Goal: Information Seeking & Learning: Find specific fact

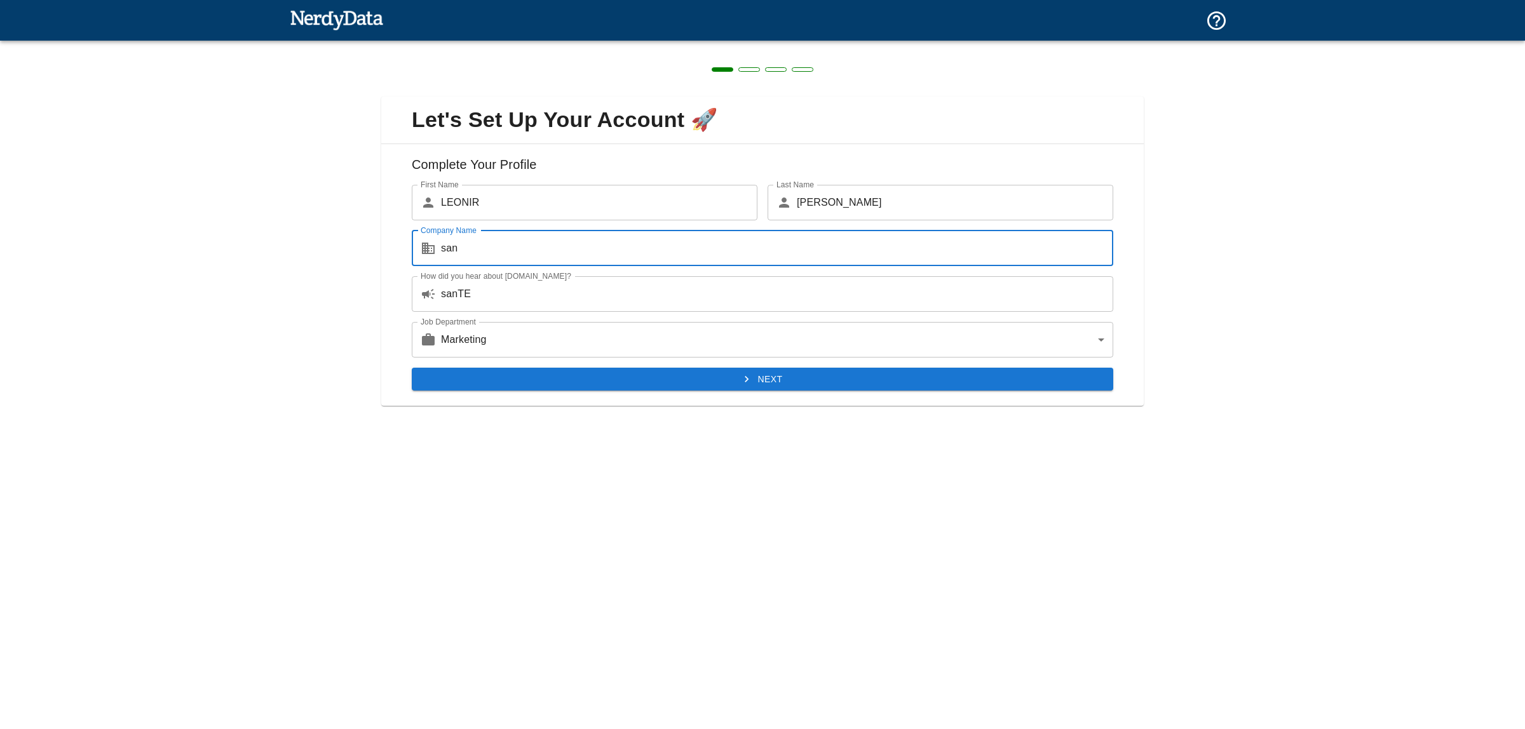
type input "san"
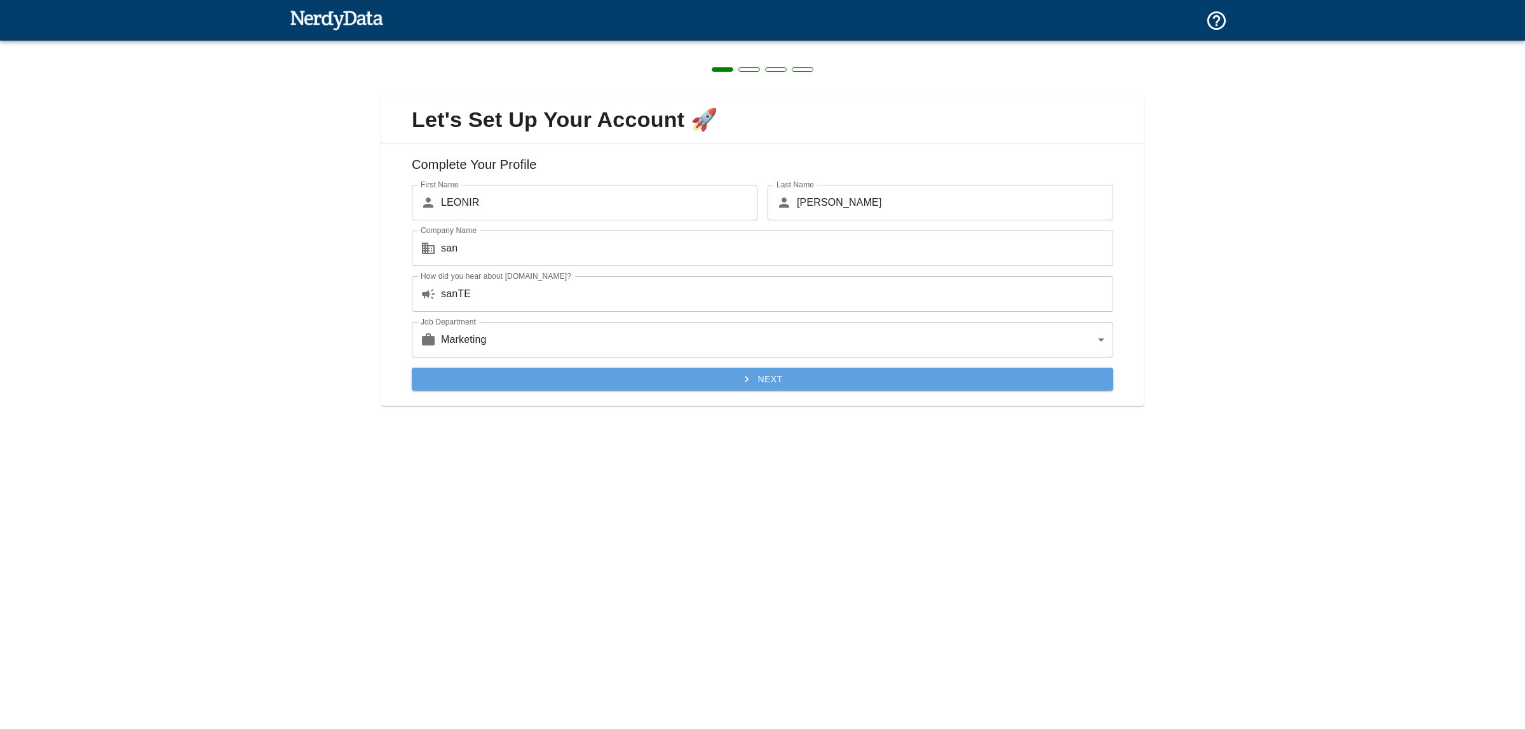
click at [738, 378] on button "Next" at bounding box center [762, 380] width 701 height 24
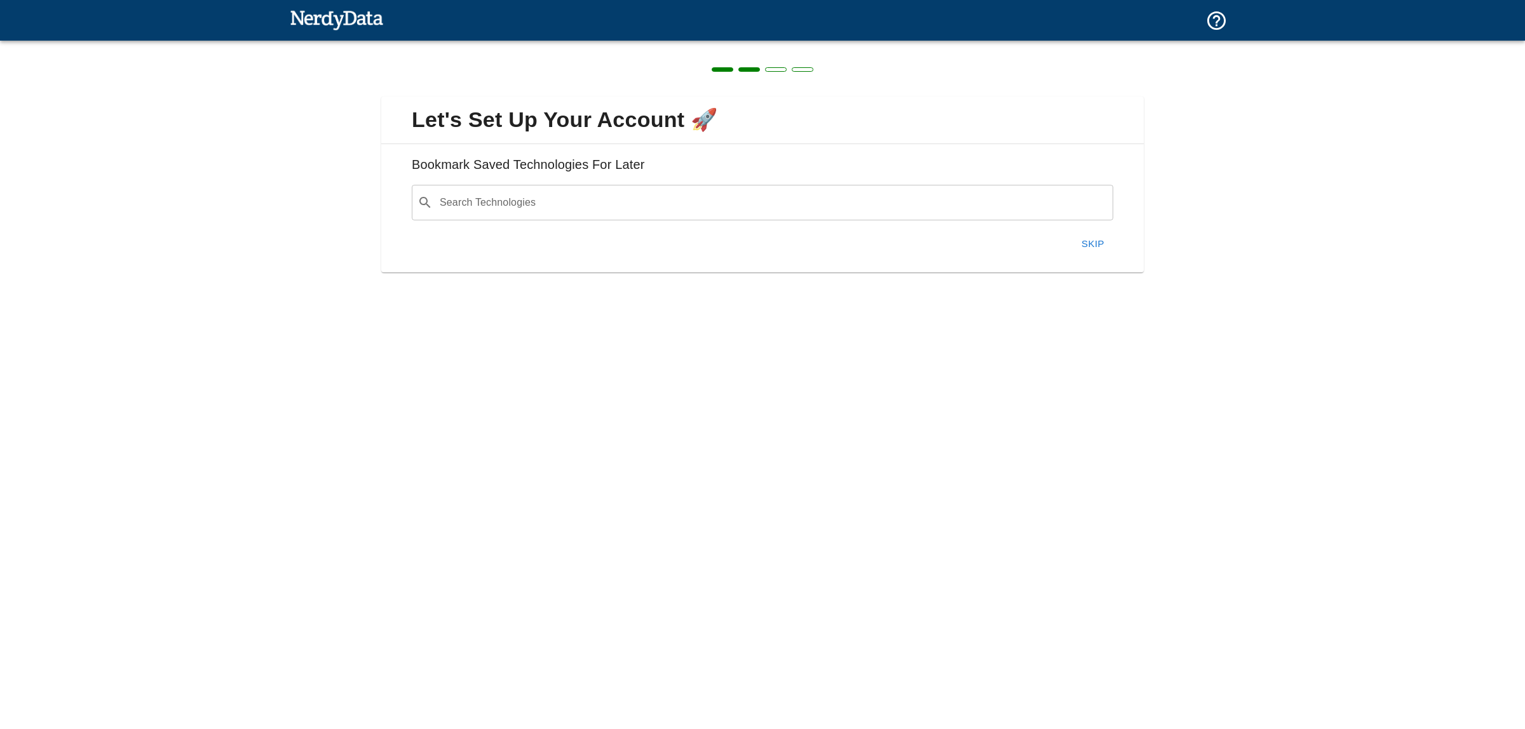
click at [635, 205] on input "Search Technologies" at bounding box center [773, 203] width 670 height 24
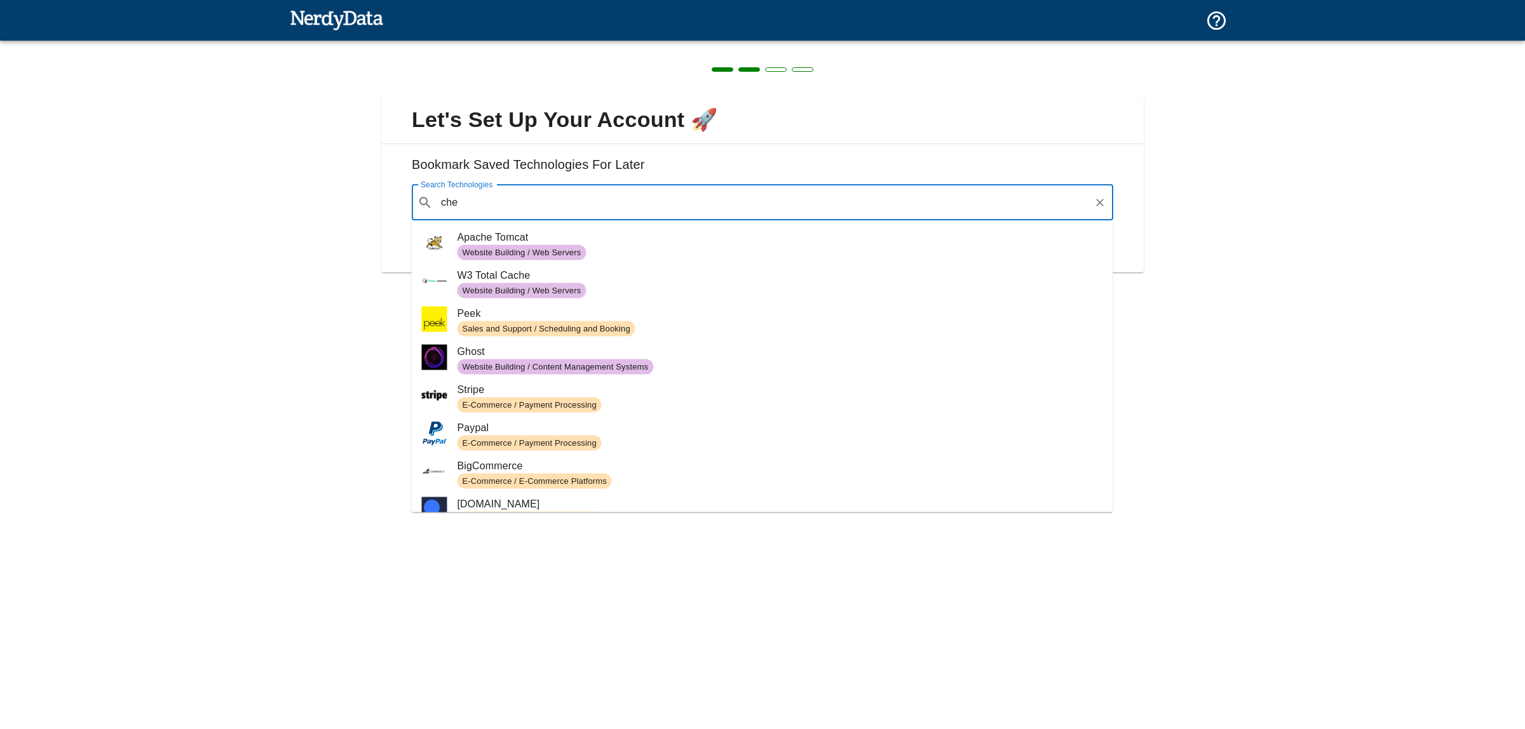
type input "che"
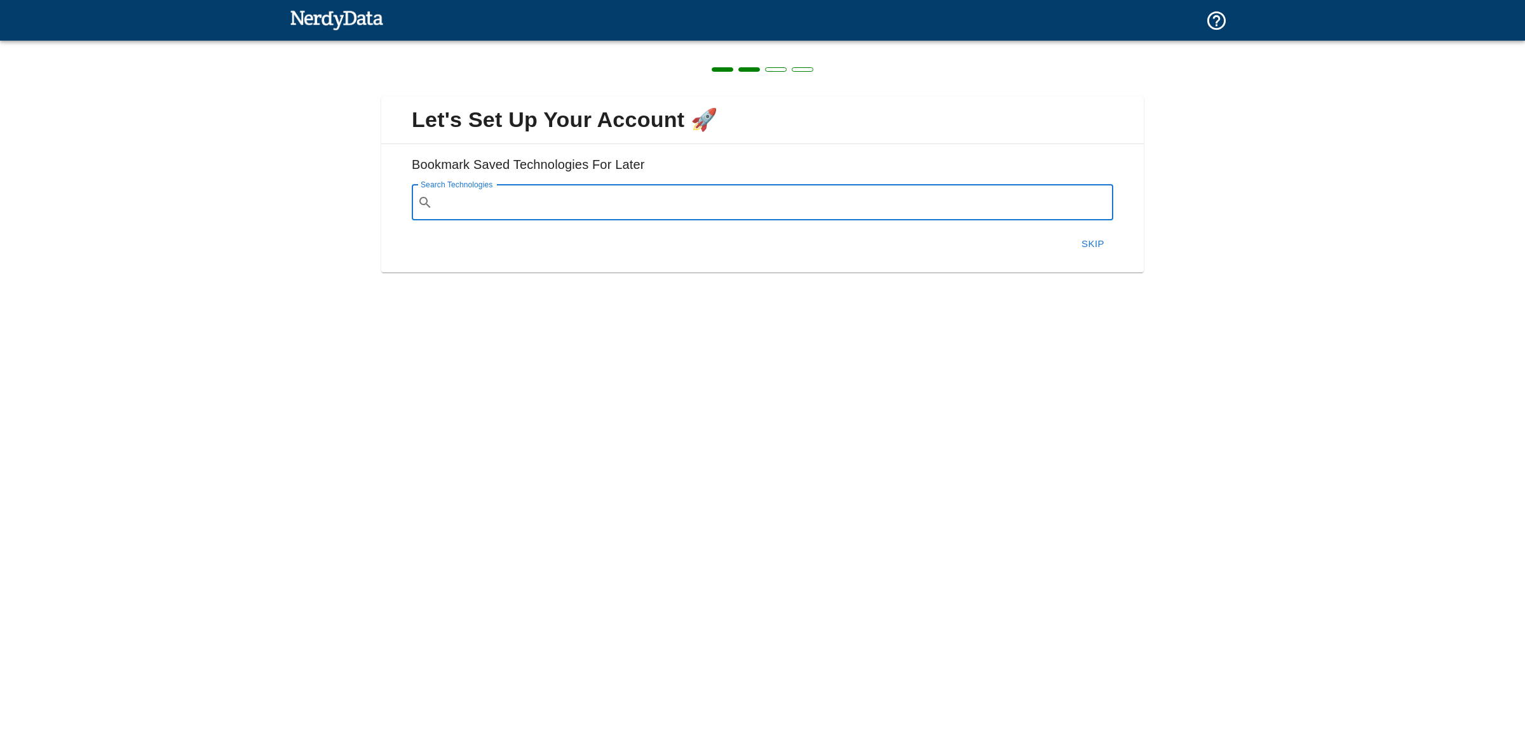
click at [487, 210] on input "Search Technologies" at bounding box center [773, 203] width 670 height 24
paste input "[DOMAIN_NAME]"
click at [589, 205] on input "[DOMAIN_NAME]" at bounding box center [763, 203] width 651 height 24
click at [519, 203] on input "[DOMAIN_NAME]" at bounding box center [763, 203] width 651 height 24
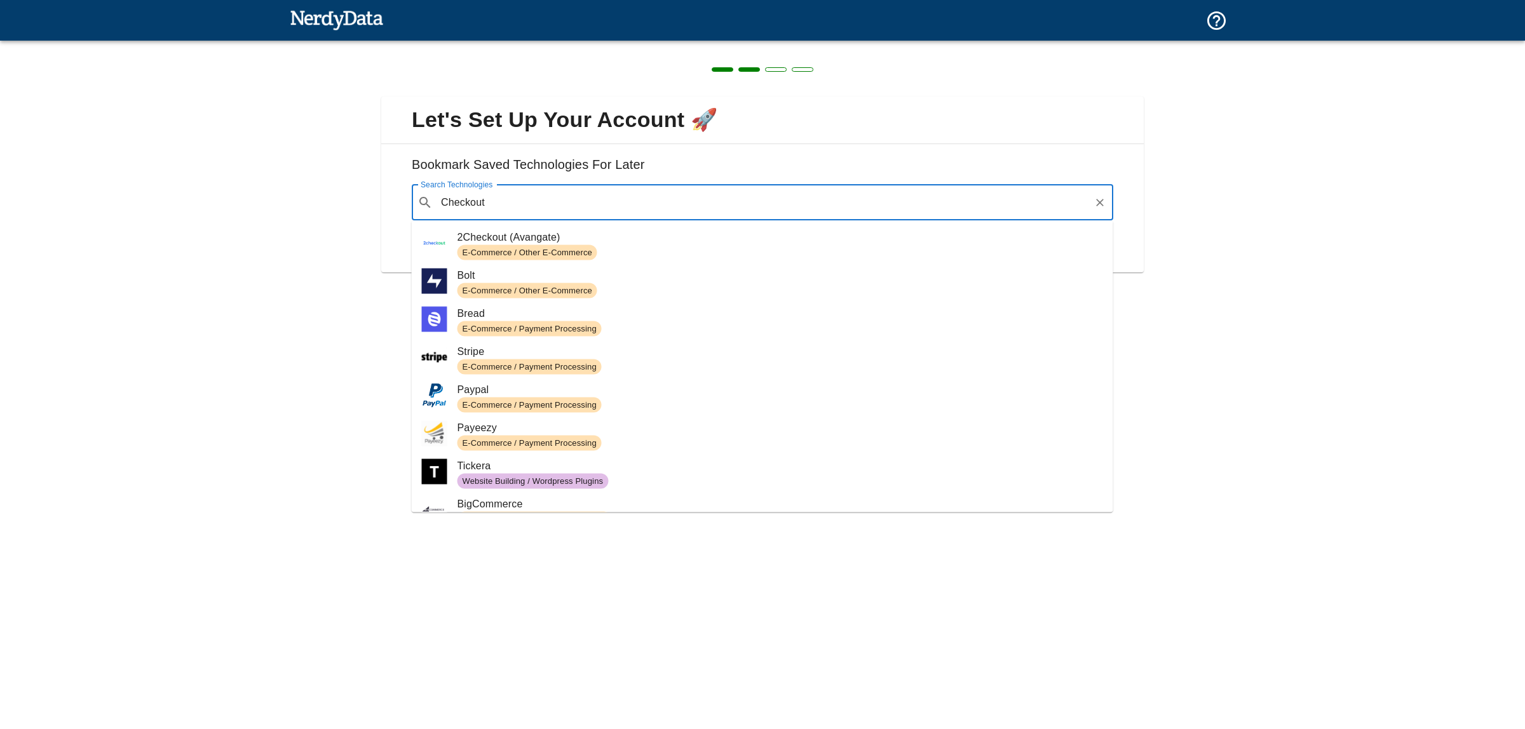
click at [499, 287] on span "E-Commerce / Other E-Commerce" at bounding box center [527, 291] width 140 height 12
type input "Checkout"
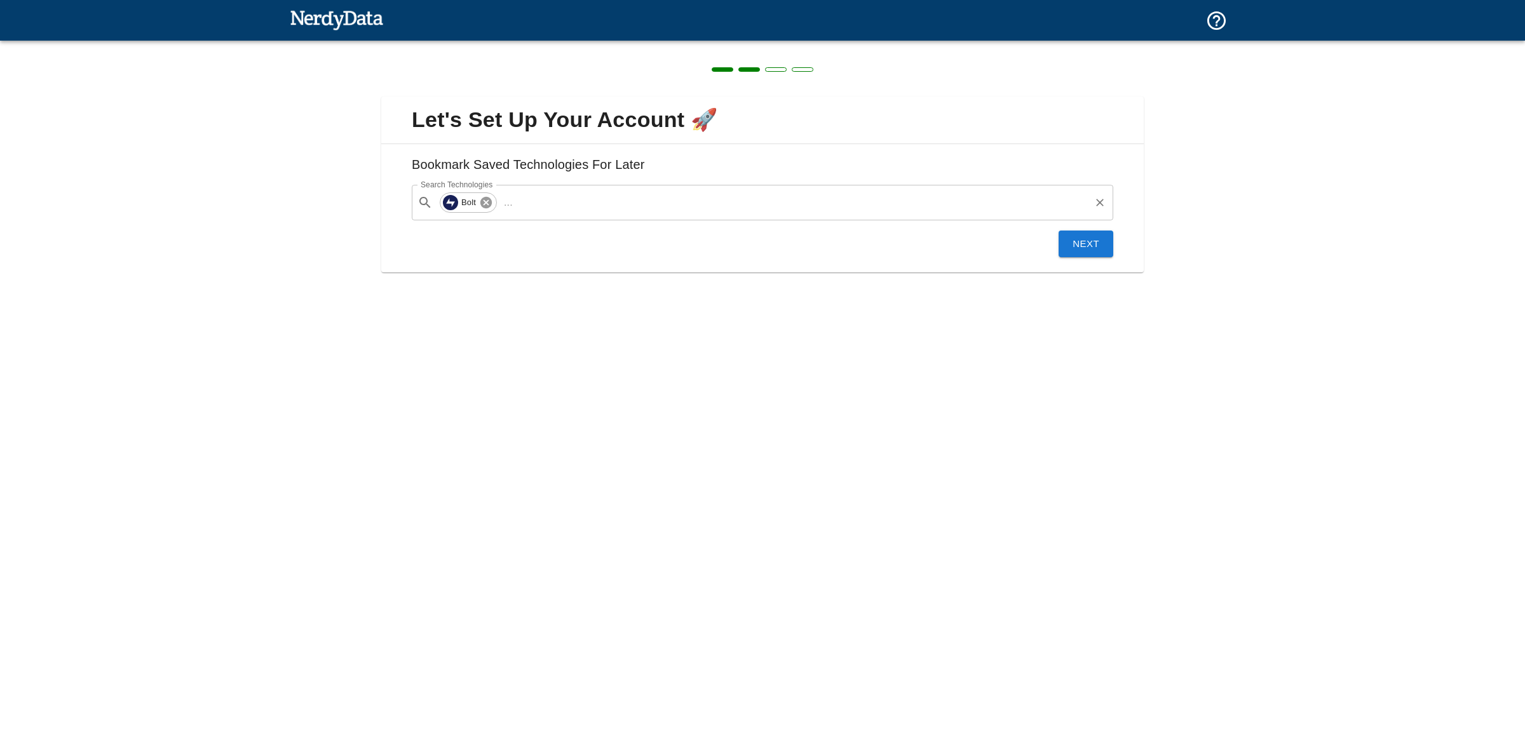
click at [486, 205] on icon at bounding box center [485, 202] width 11 height 11
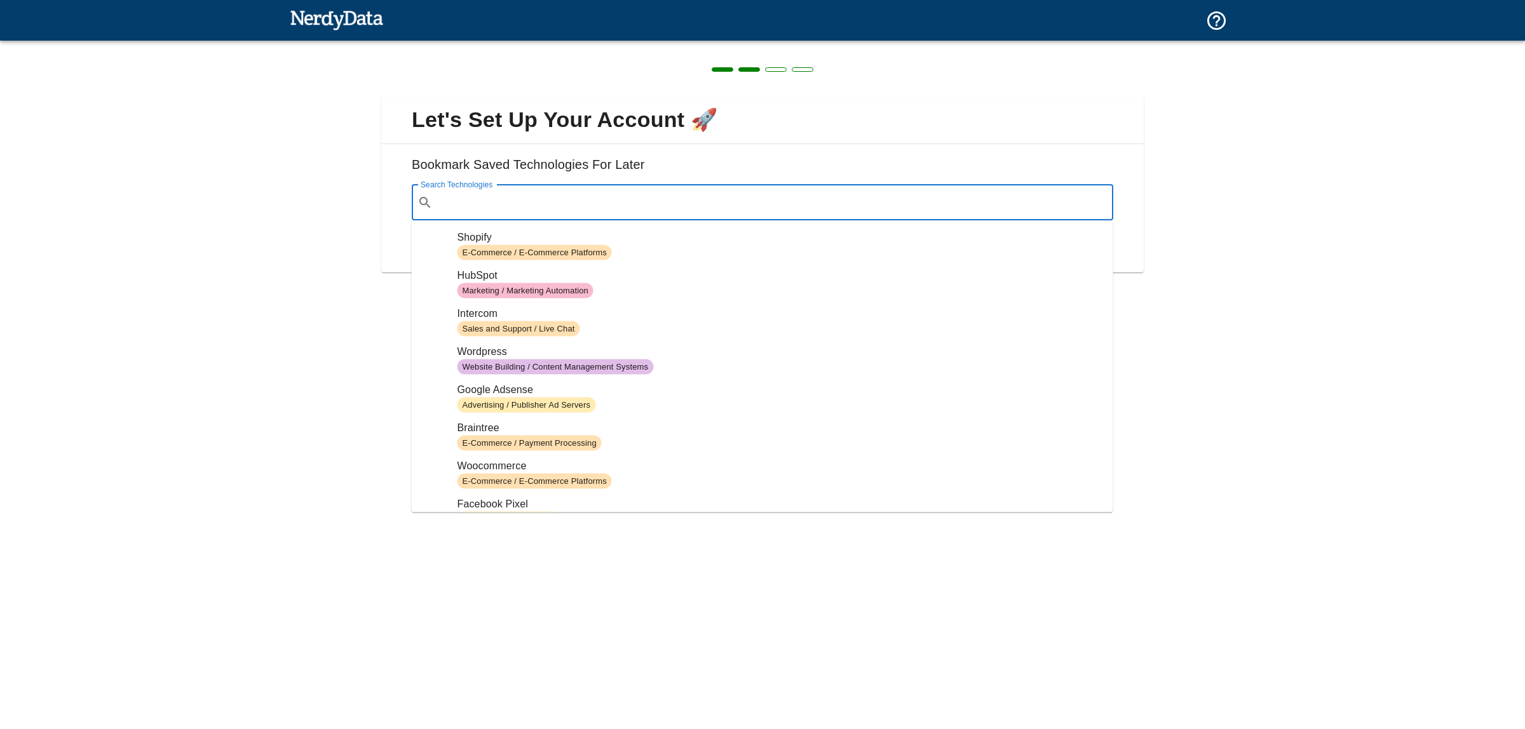
click at [499, 206] on input "Search Technologies" at bounding box center [773, 203] width 670 height 24
click at [474, 442] on span "E-Commerce / Payment Processing" at bounding box center [529, 443] width 144 height 12
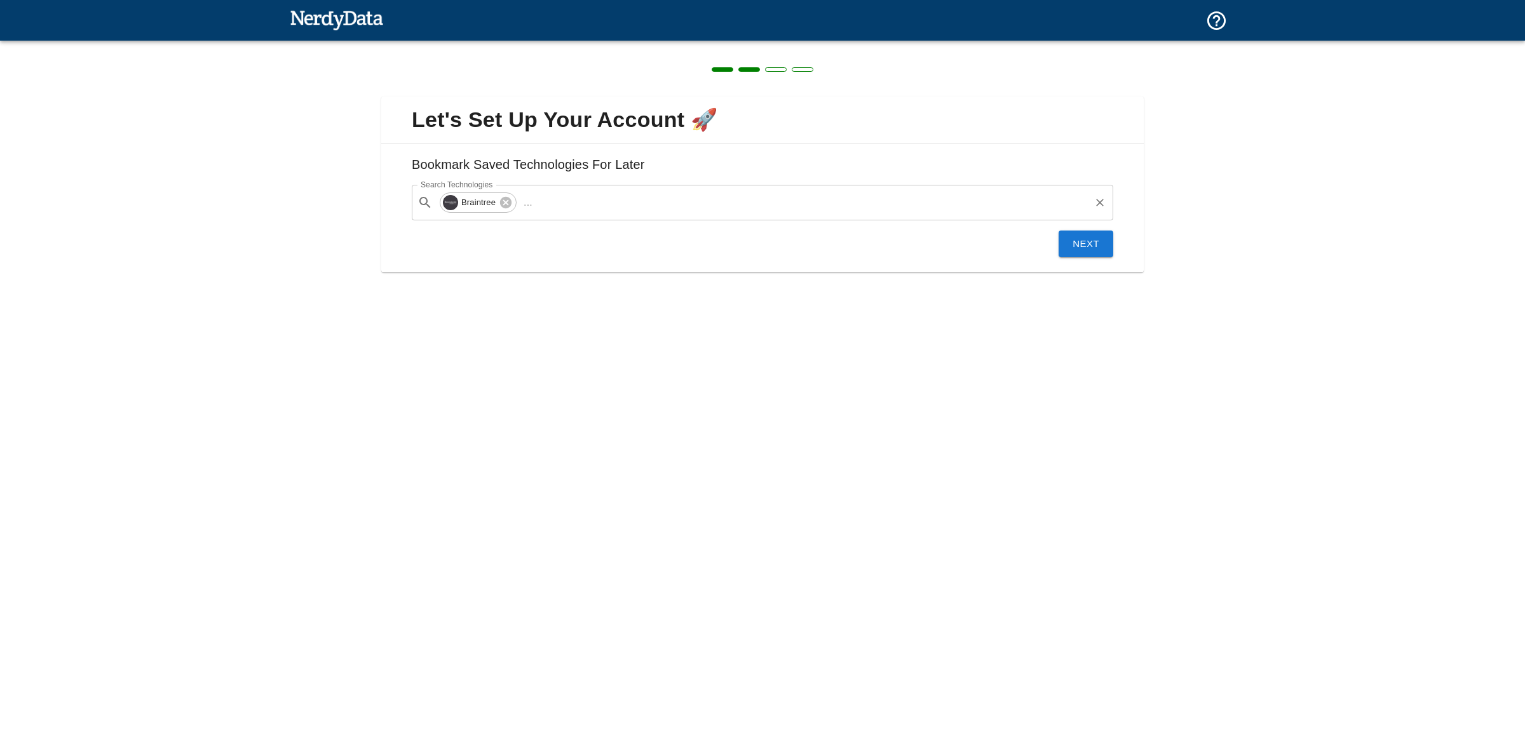
click at [557, 198] on input "Search Technologies" at bounding box center [812, 203] width 551 height 24
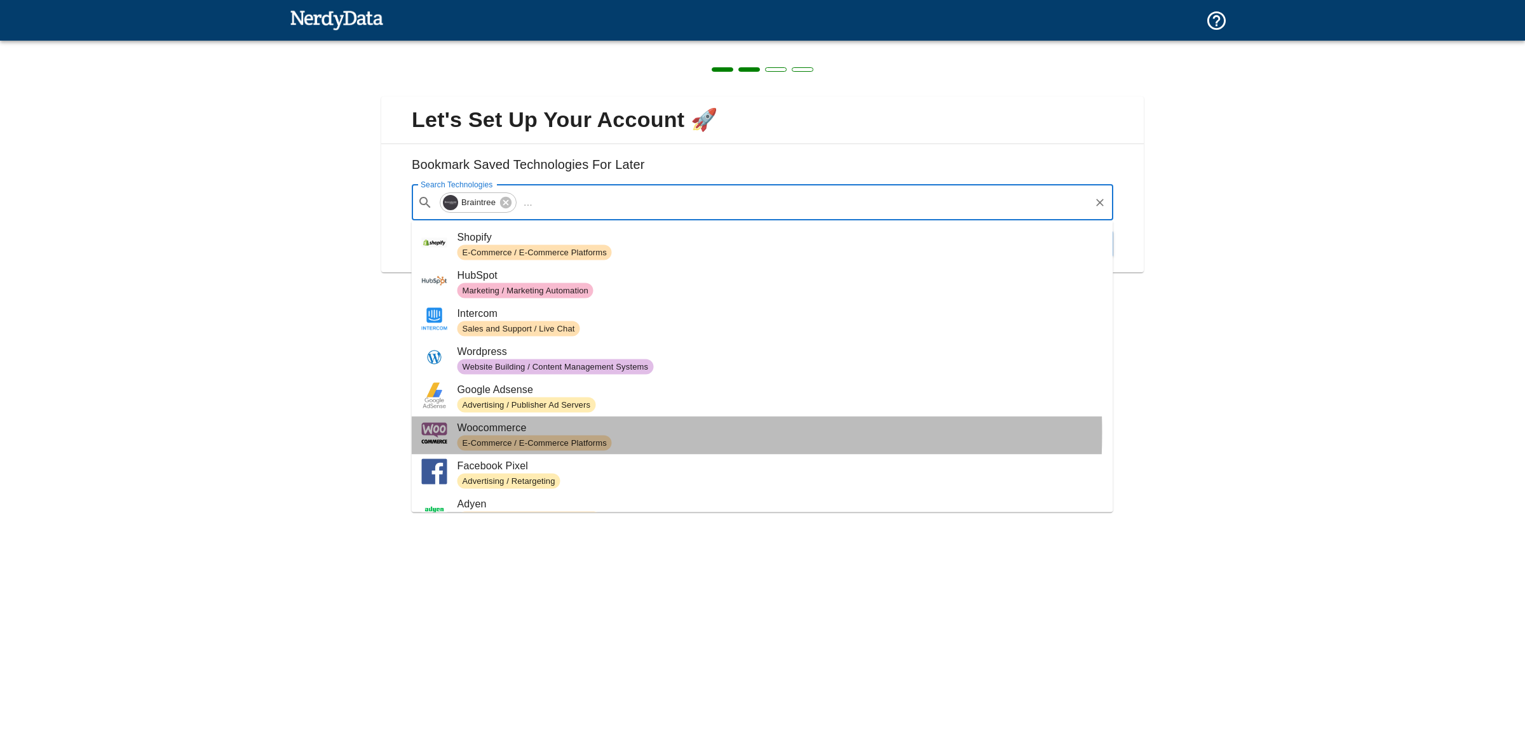
click at [521, 433] on span "Woocommerce" at bounding box center [780, 428] width 646 height 15
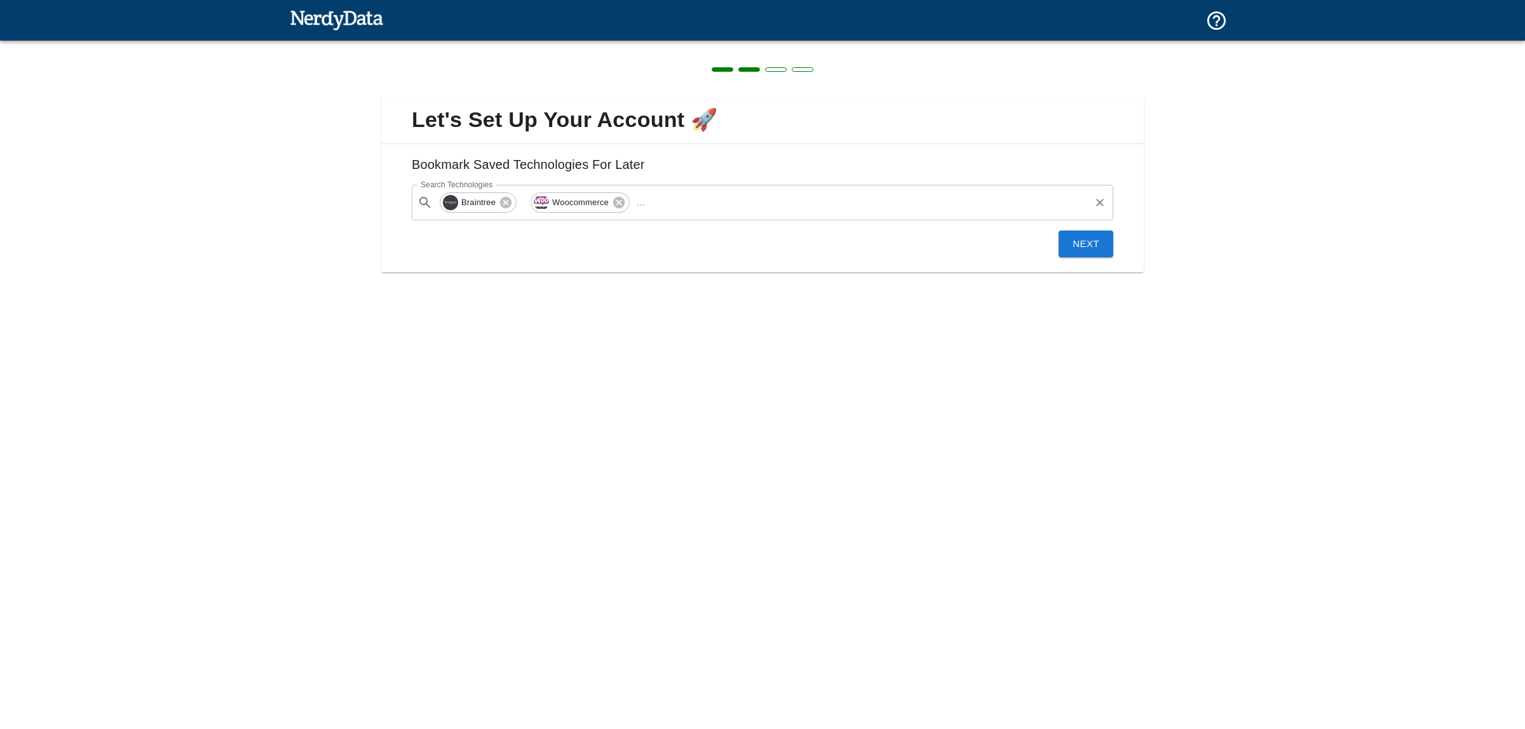
click at [677, 208] on input "Search Technologies" at bounding box center [870, 203] width 438 height 24
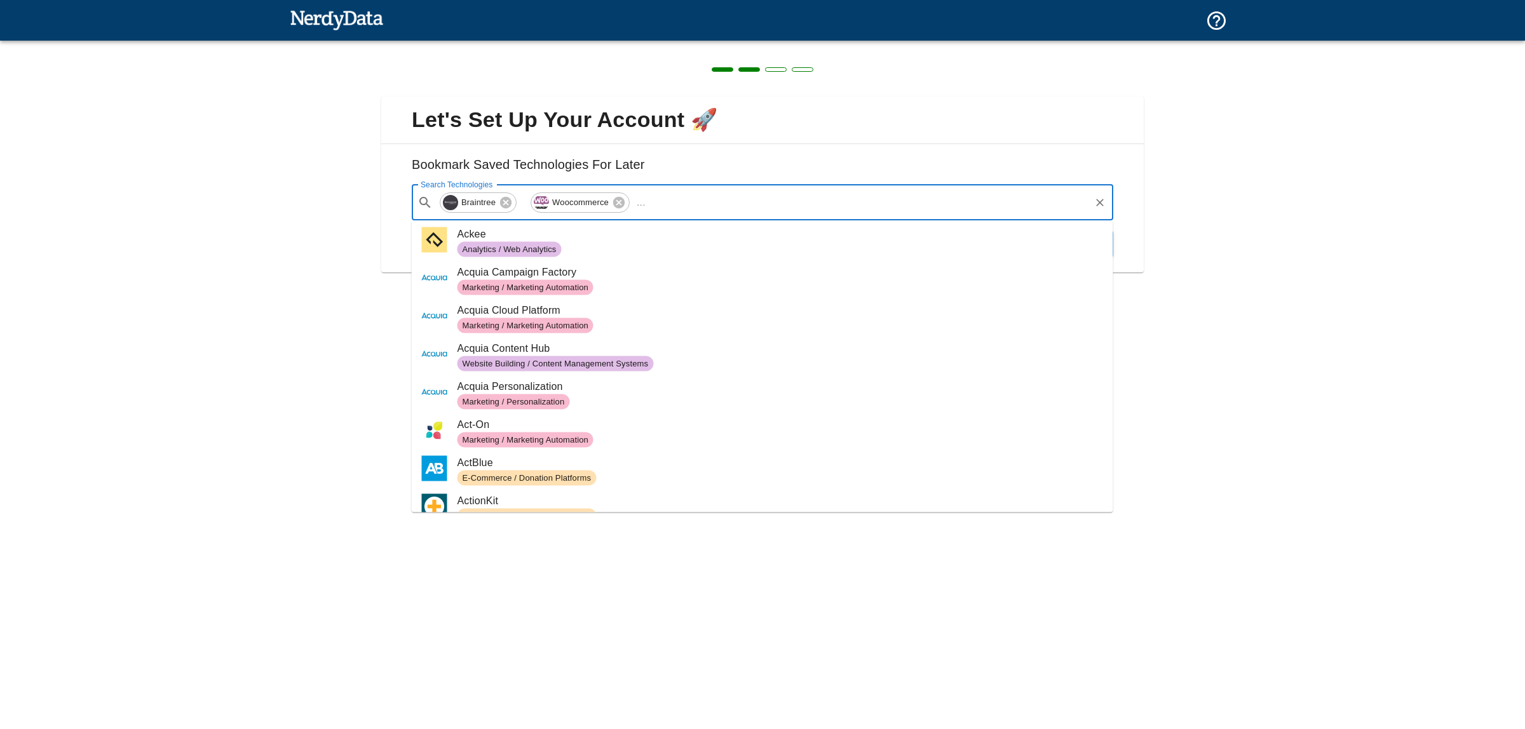
scroll to position [1112, 0]
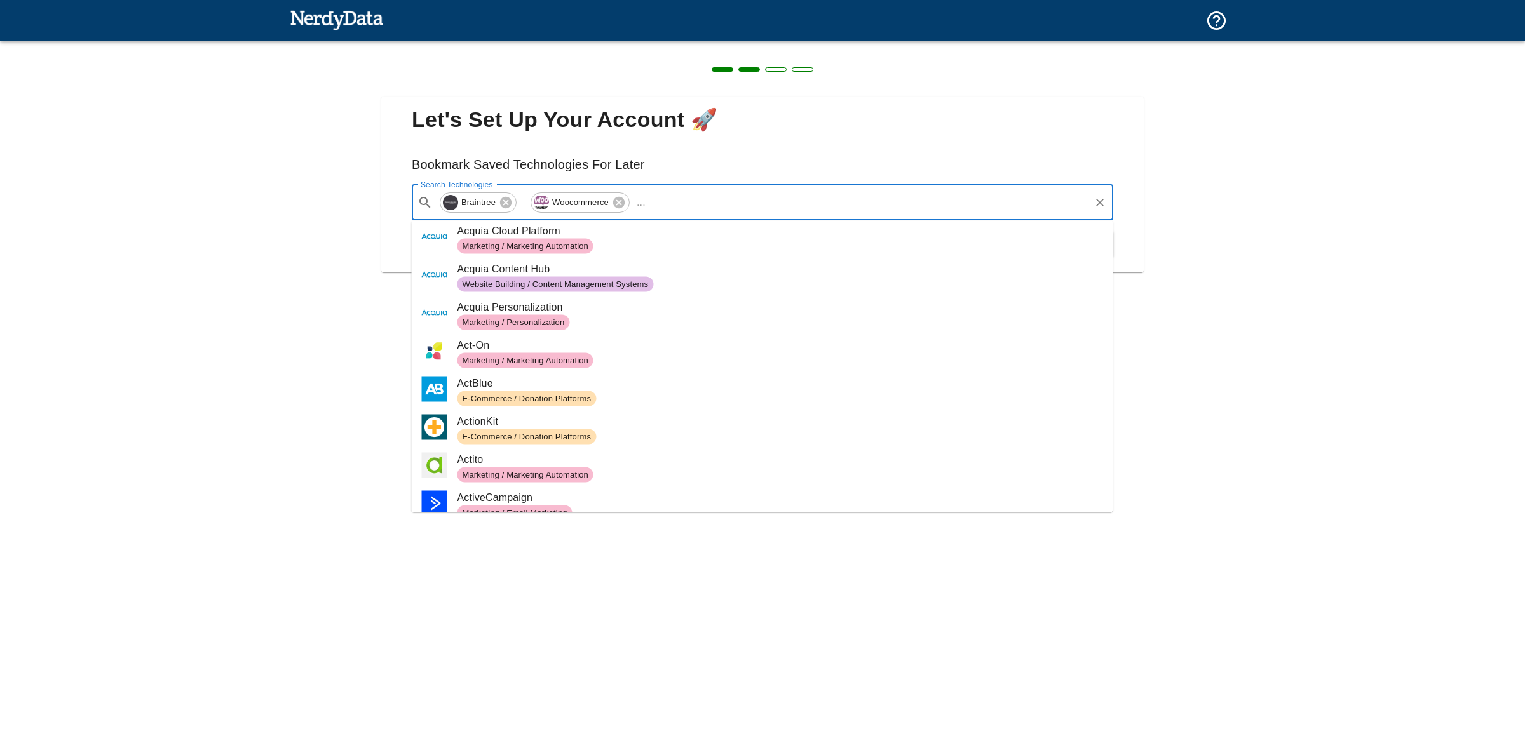
click at [614, 391] on span "E-Commerce / Donation Platforms" at bounding box center [780, 398] width 646 height 15
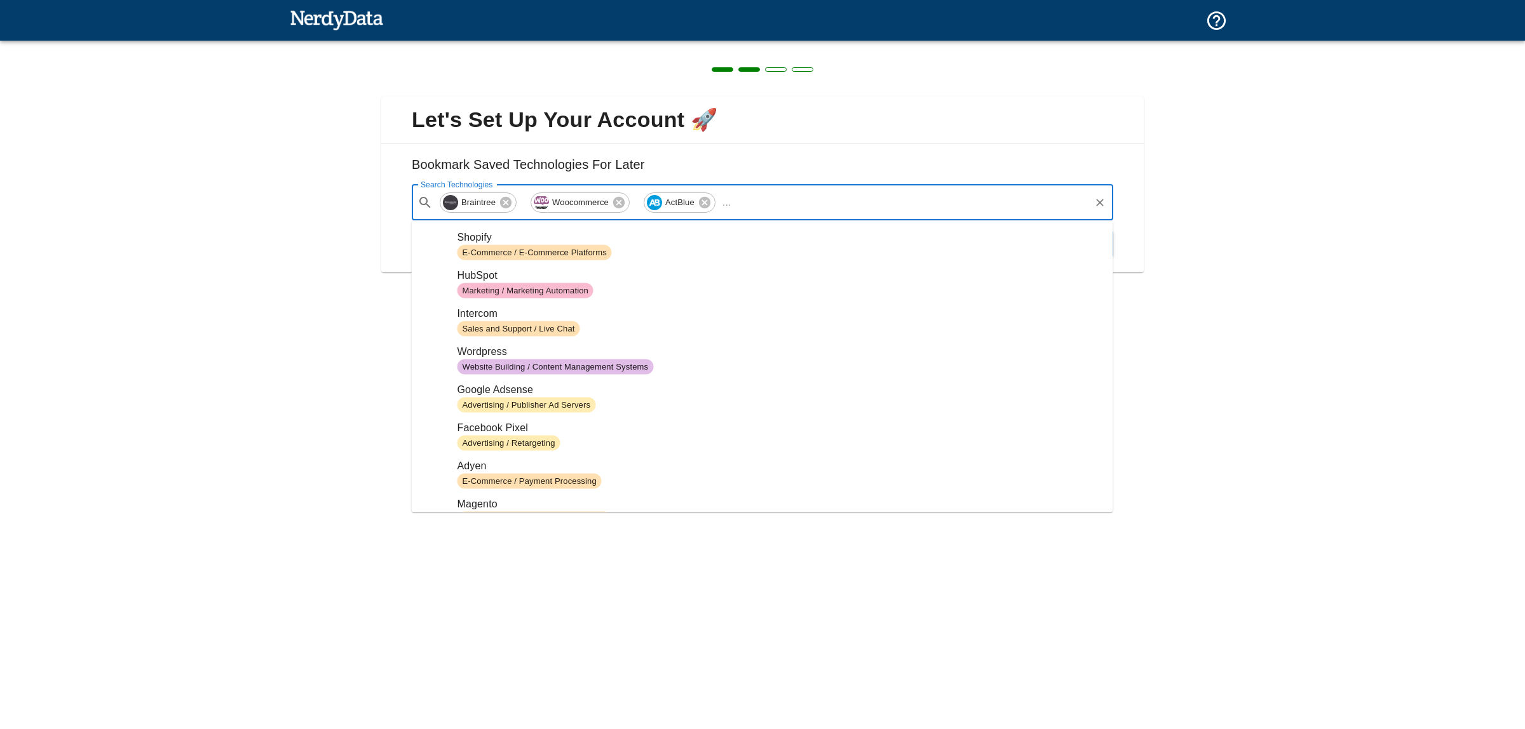
click at [889, 205] on input "Search Technologies" at bounding box center [912, 203] width 352 height 24
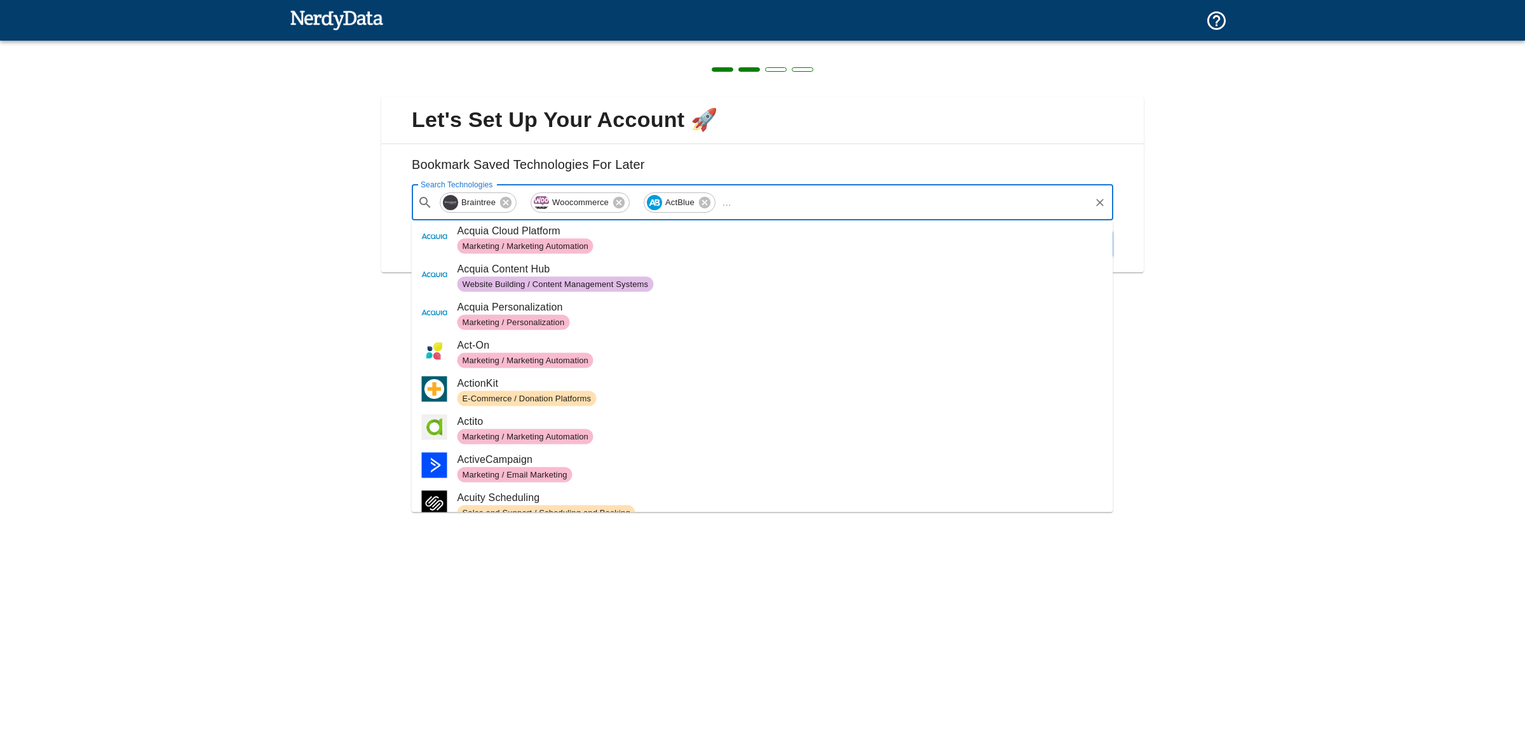
click at [615, 392] on span "E-Commerce / Donation Platforms" at bounding box center [780, 398] width 646 height 15
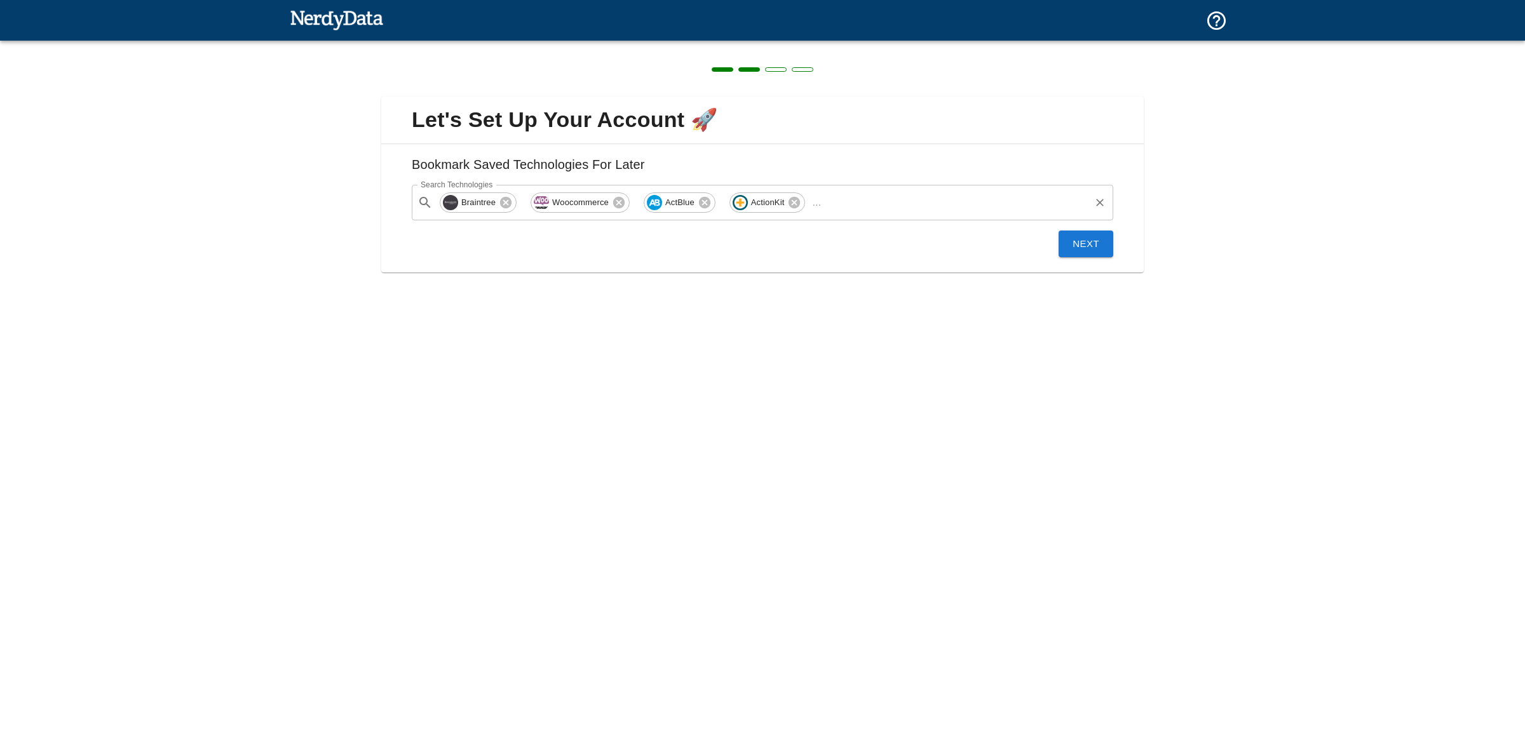
click at [863, 203] on input "Search Technologies" at bounding box center [957, 203] width 262 height 24
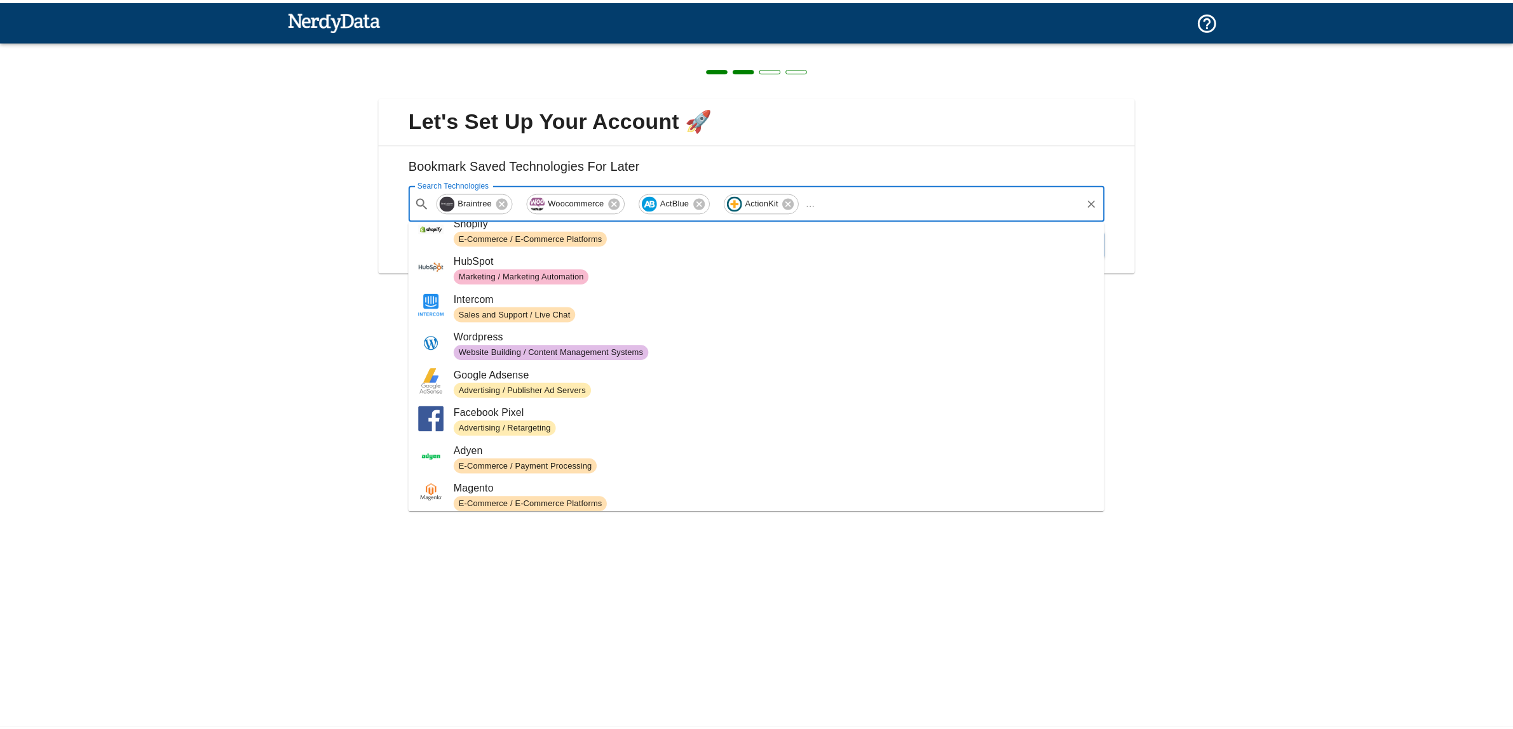
scroll to position [0, 0]
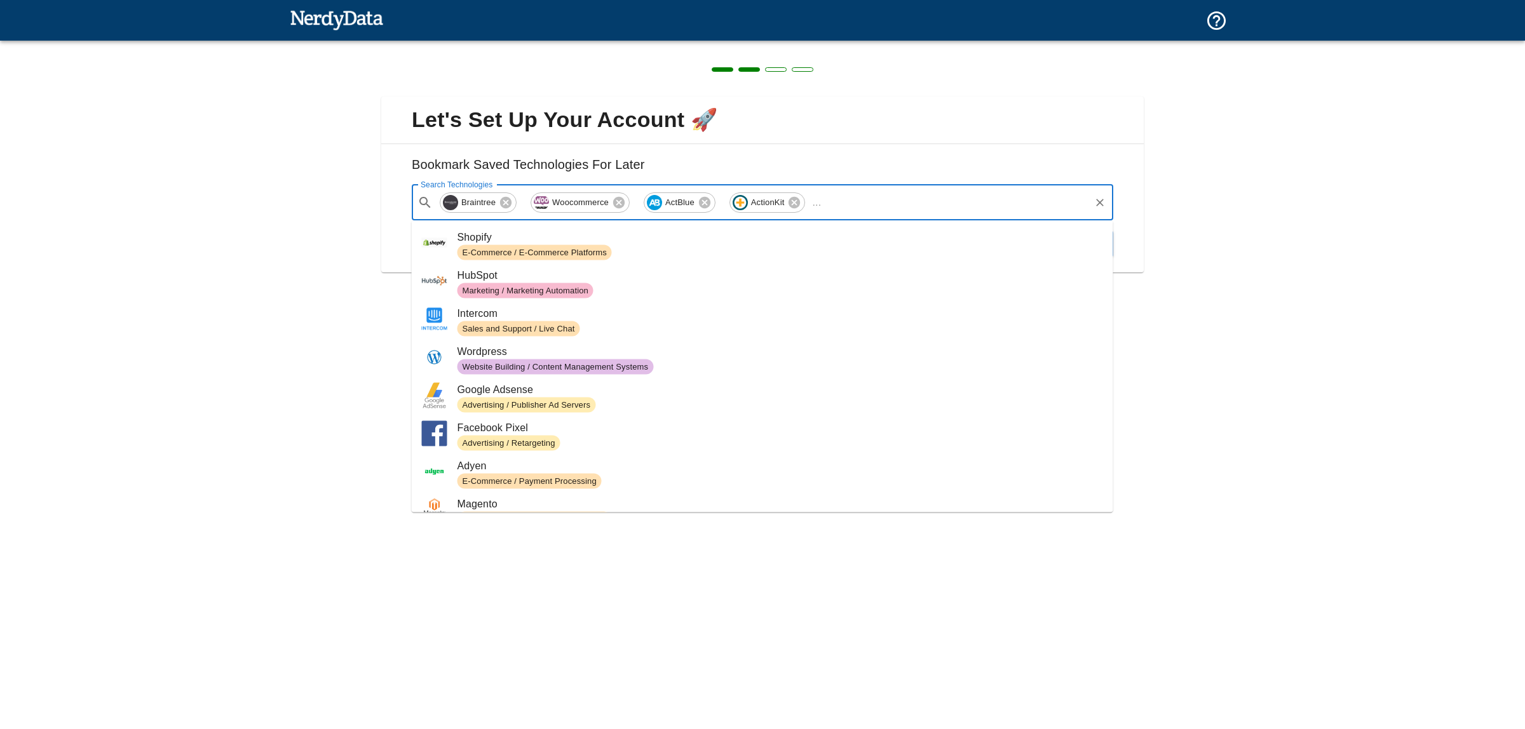
click at [1308, 407] on div "Let's Set Up Your Account 🚀 Bookmark Saved Technologies For Later Search Techno…" at bounding box center [762, 364] width 1525 height 729
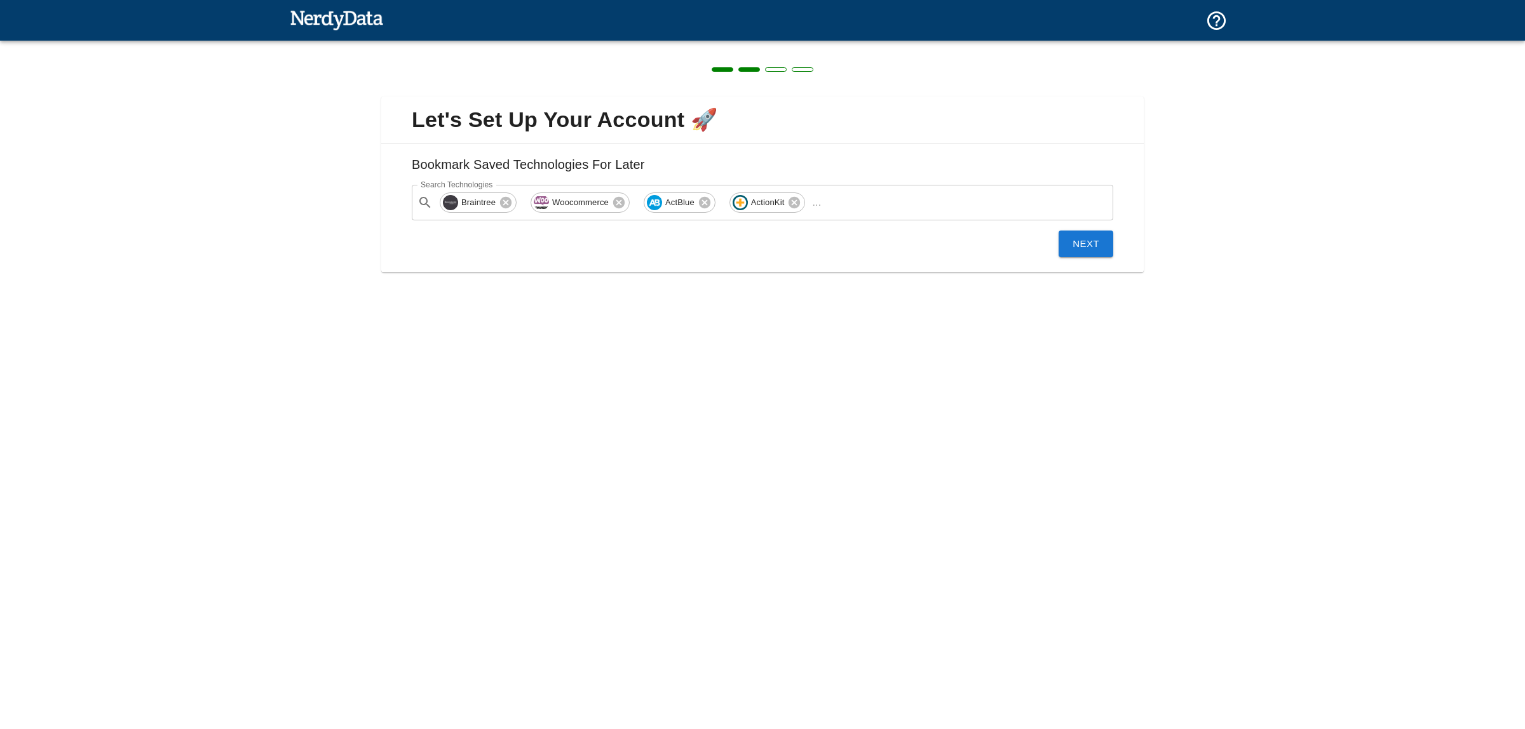
click at [1077, 248] on button "Next" at bounding box center [1085, 244] width 55 height 27
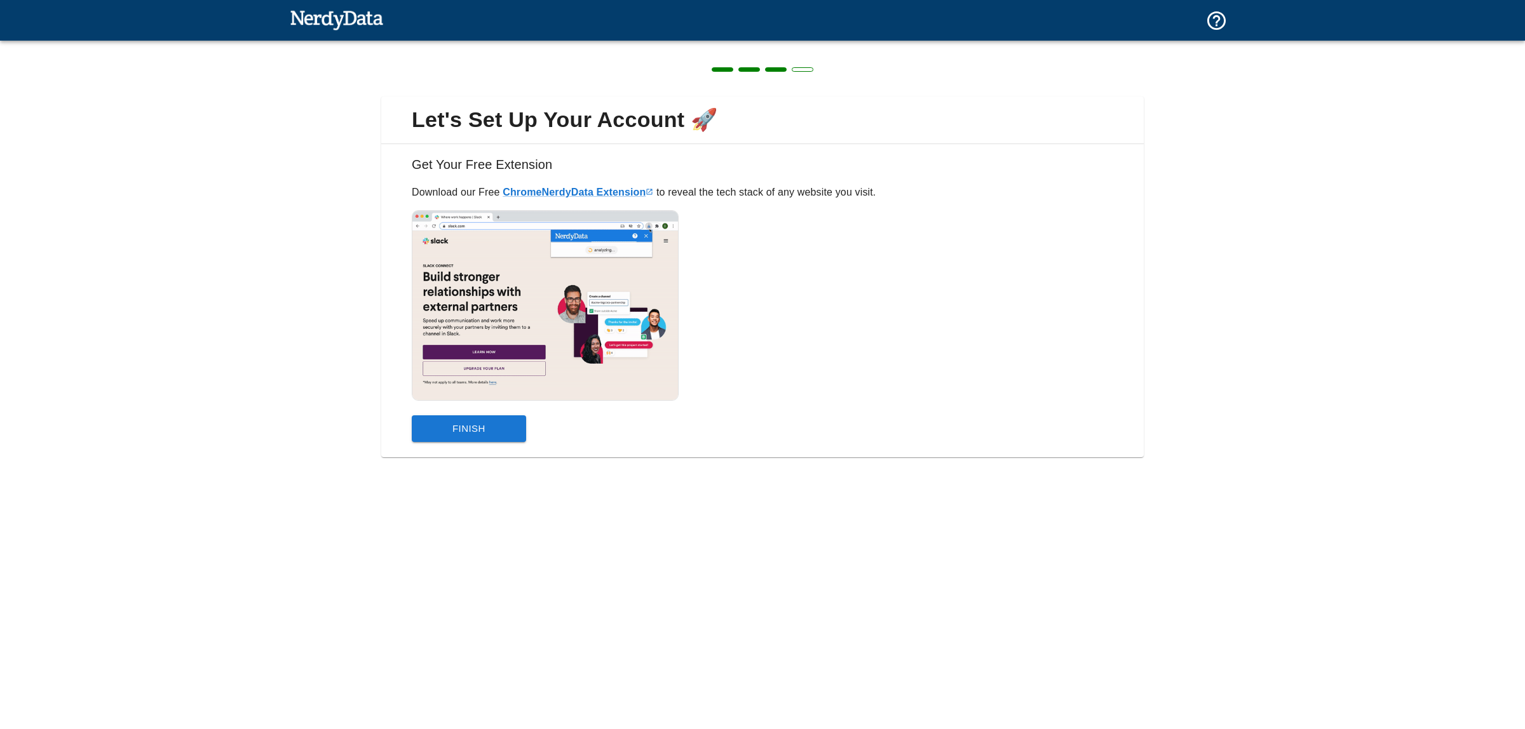
click at [489, 431] on button "Finish" at bounding box center [469, 429] width 114 height 27
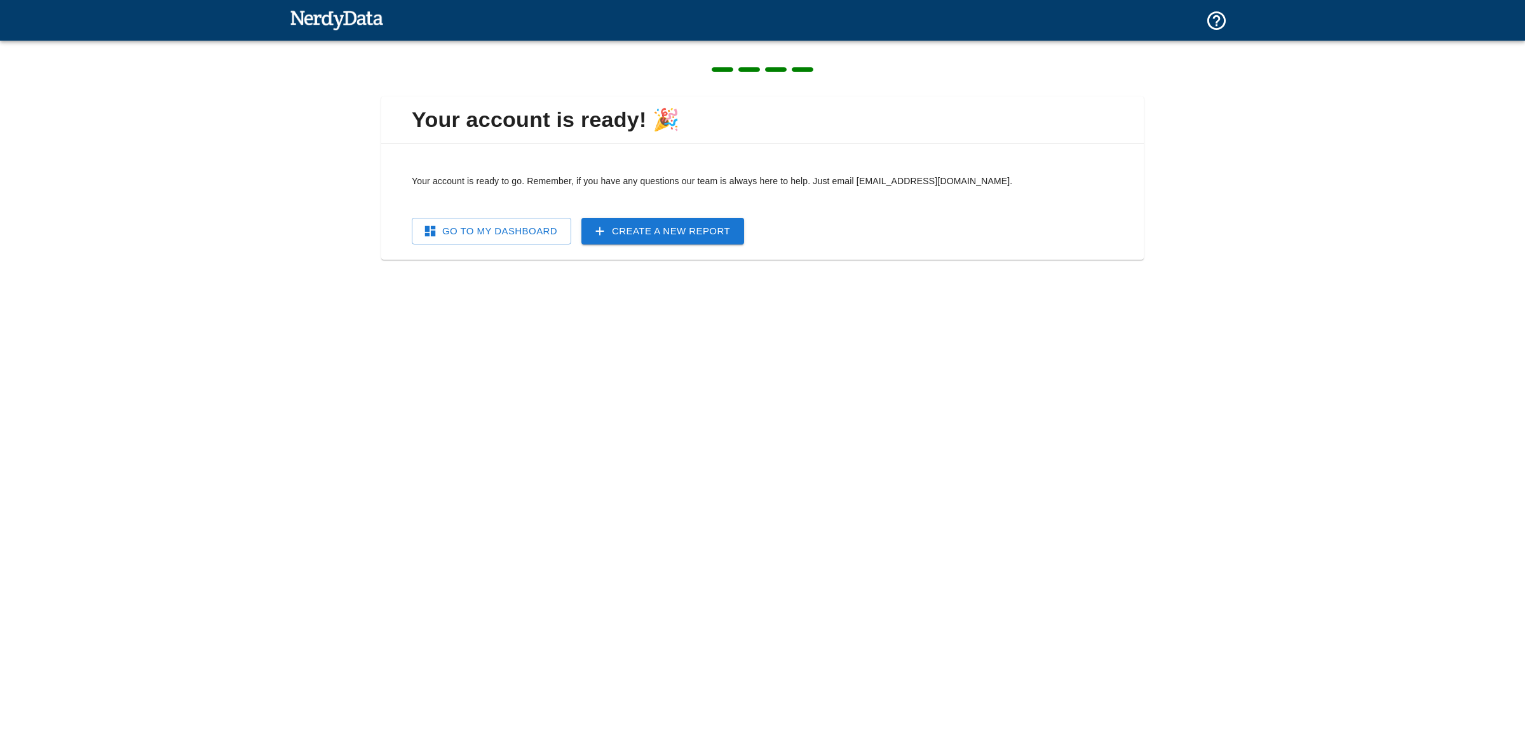
click at [505, 233] on link "Go To My Dashboard" at bounding box center [491, 231] width 159 height 27
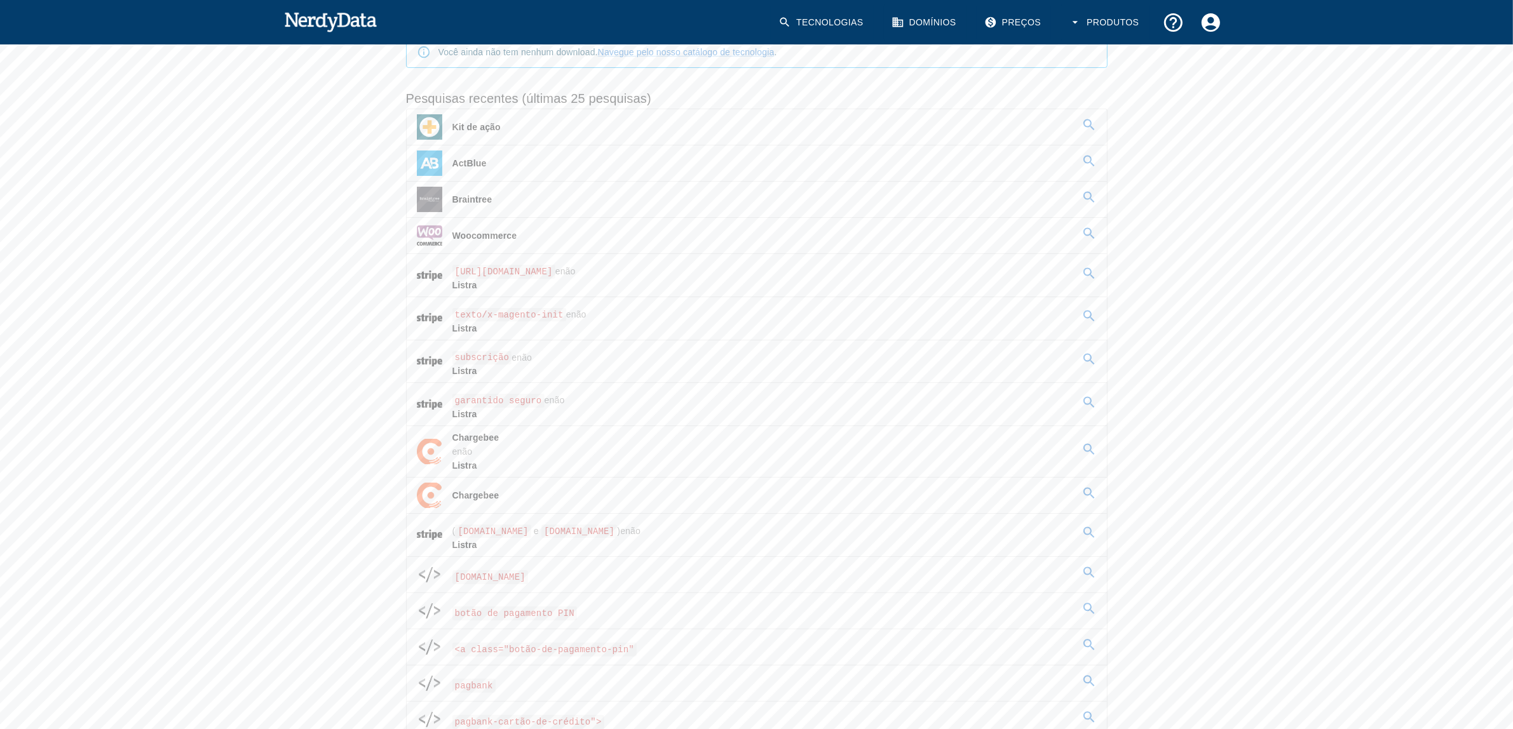
scroll to position [159, 0]
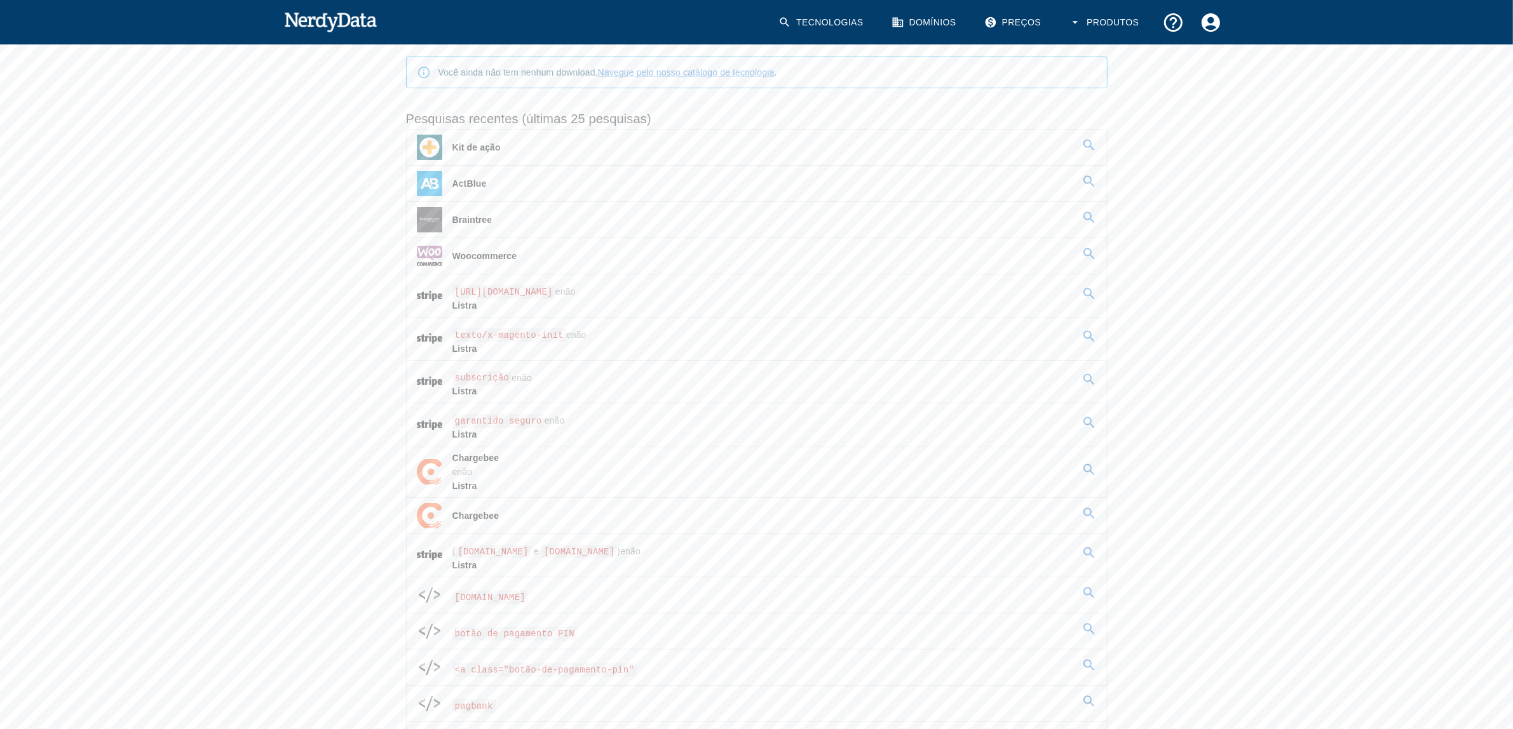
click at [484, 180] on font "ActBlue" at bounding box center [469, 184] width 34 height 10
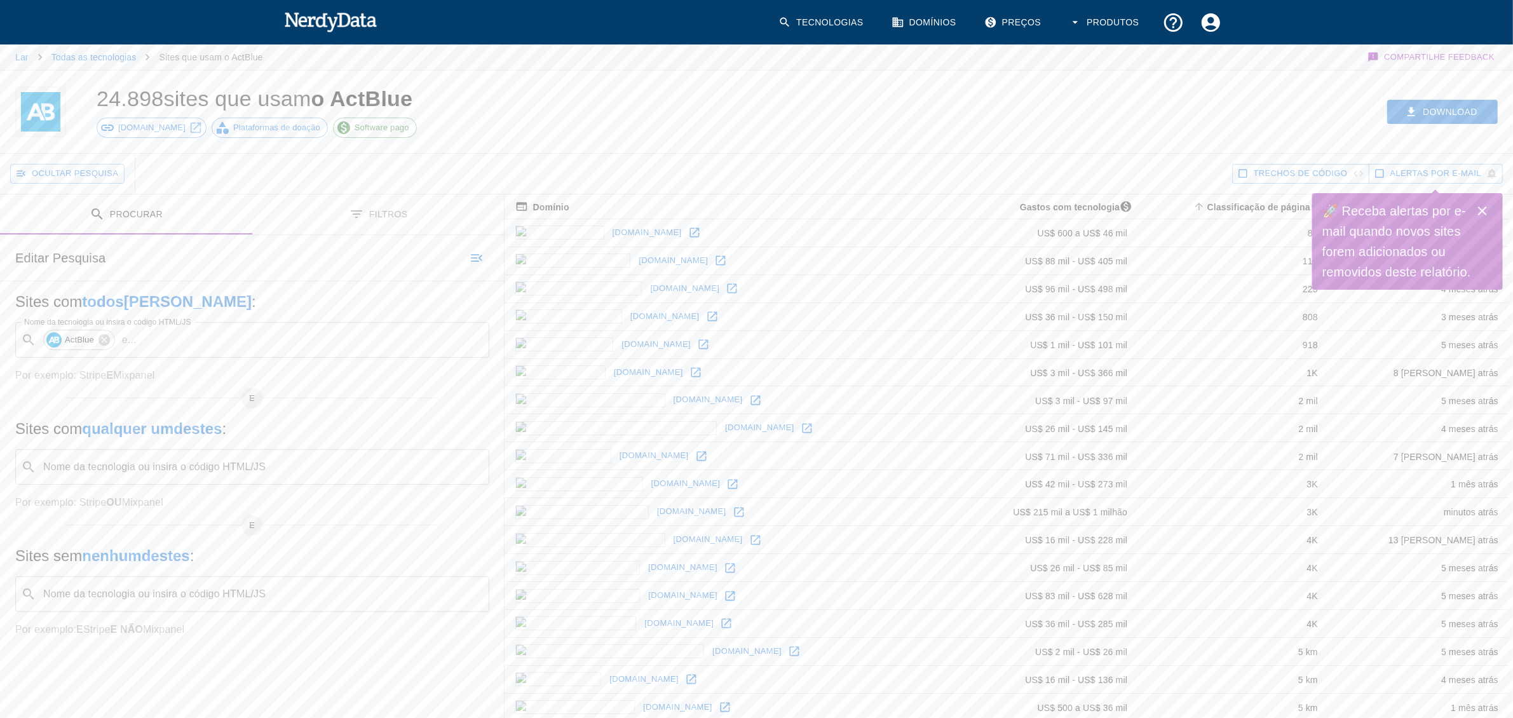
click at [1484, 212] on icon "Fechar" at bounding box center [1482, 210] width 9 height 9
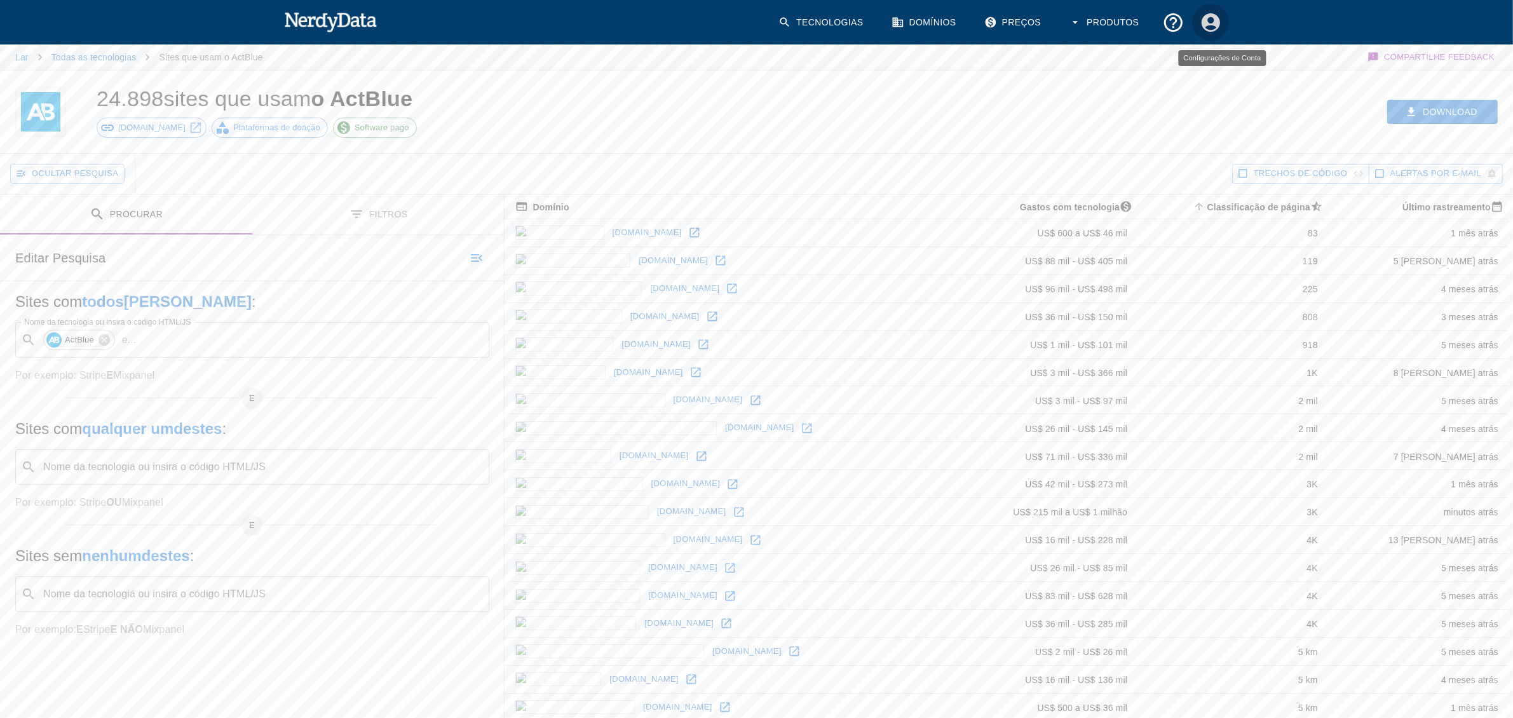
click at [1206, 25] on icon "Configurações de Conta" at bounding box center [1210, 22] width 18 height 18
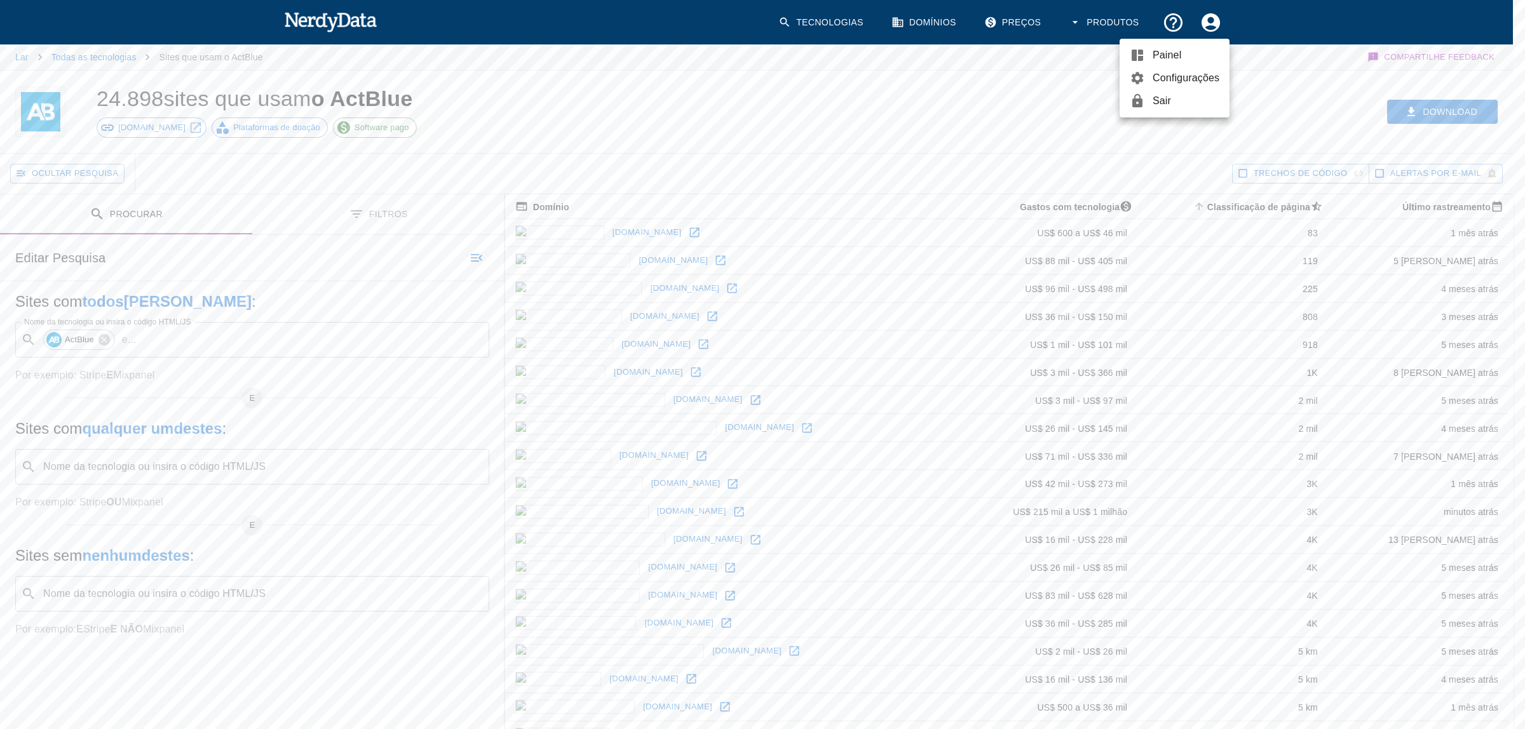
click at [990, 105] on div at bounding box center [762, 364] width 1525 height 729
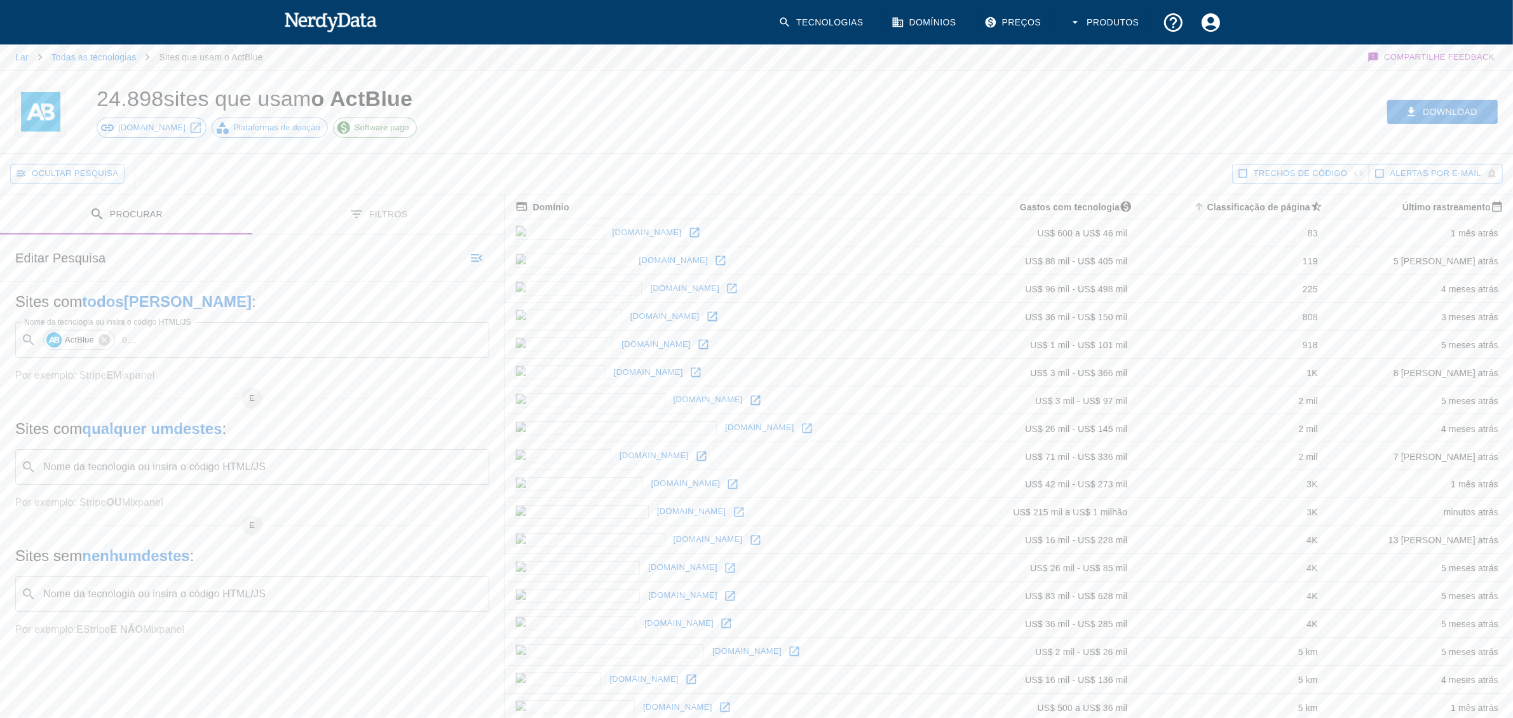
click at [223, 596] on div "Nome da tecnologia ou insira o código HTML/JS ​ Nome da tecnologia ou insira o …" at bounding box center [252, 594] width 474 height 36
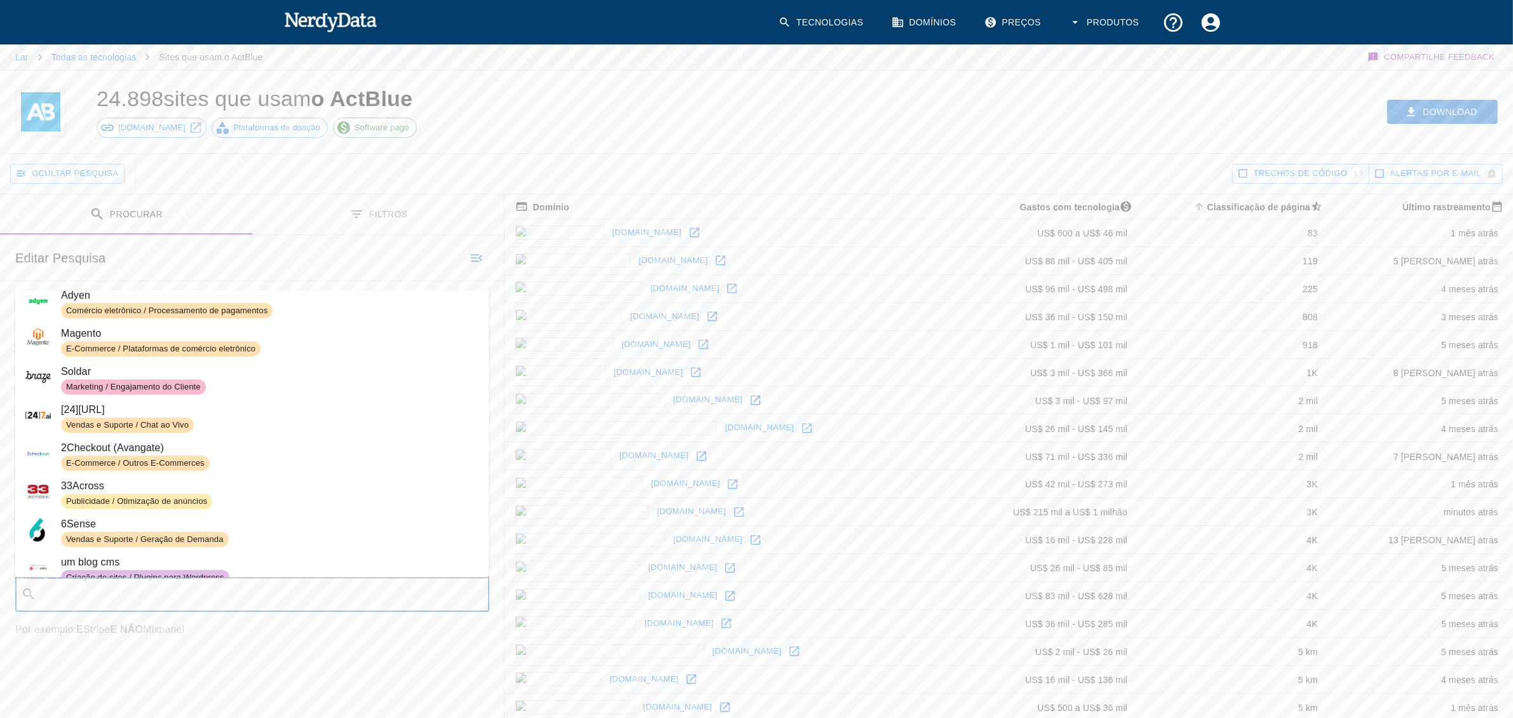
scroll to position [318, 0]
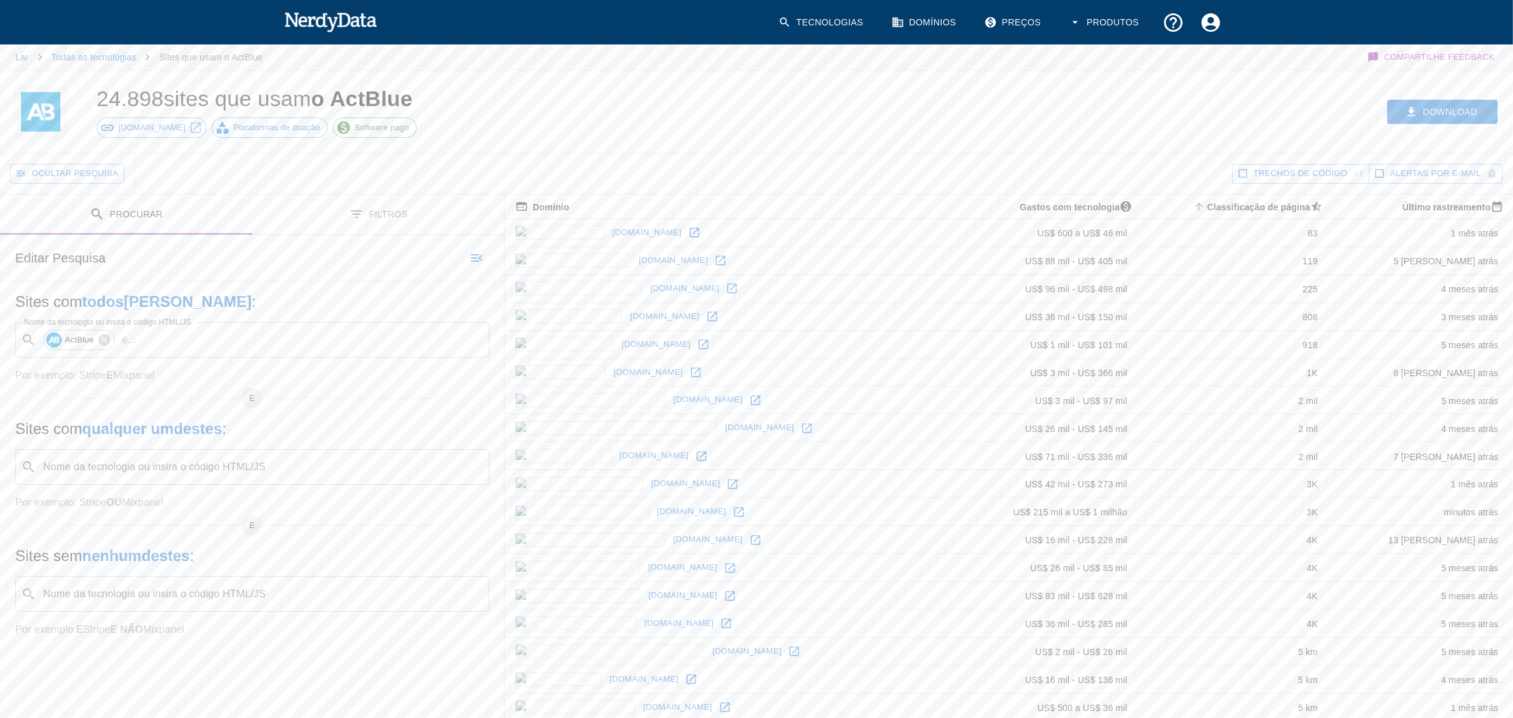
click at [232, 669] on div "Procurar Filtros Editar Pesquisa Sites com todos [PERSON_NAME] : Nome da tecnol…" at bounding box center [252, 441] width 504 height 494
click at [1325, 175] on font "Trechos de código" at bounding box center [1301, 173] width 94 height 10
click at [1298, 178] on font "Trechos de código" at bounding box center [1301, 173] width 94 height 10
click at [1298, 176] on font "Trechos de código" at bounding box center [1301, 173] width 94 height 10
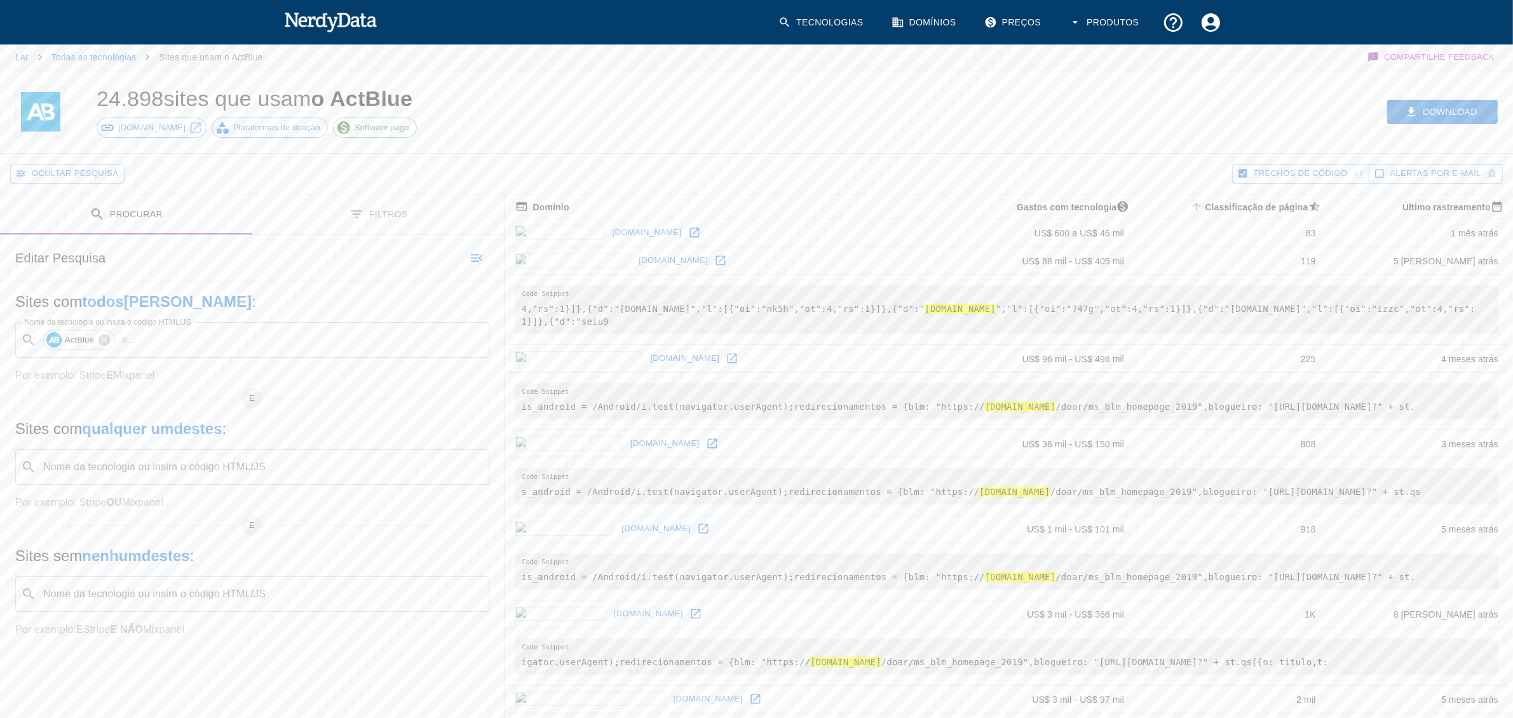
click at [665, 419] on pre "is_android = /Android/i.test(navigator.userAgent); redirecionamentos = { blm: "…" at bounding box center [1006, 401] width 983 height 36
click at [1243, 175] on icon "button" at bounding box center [1242, 174] width 9 height 9
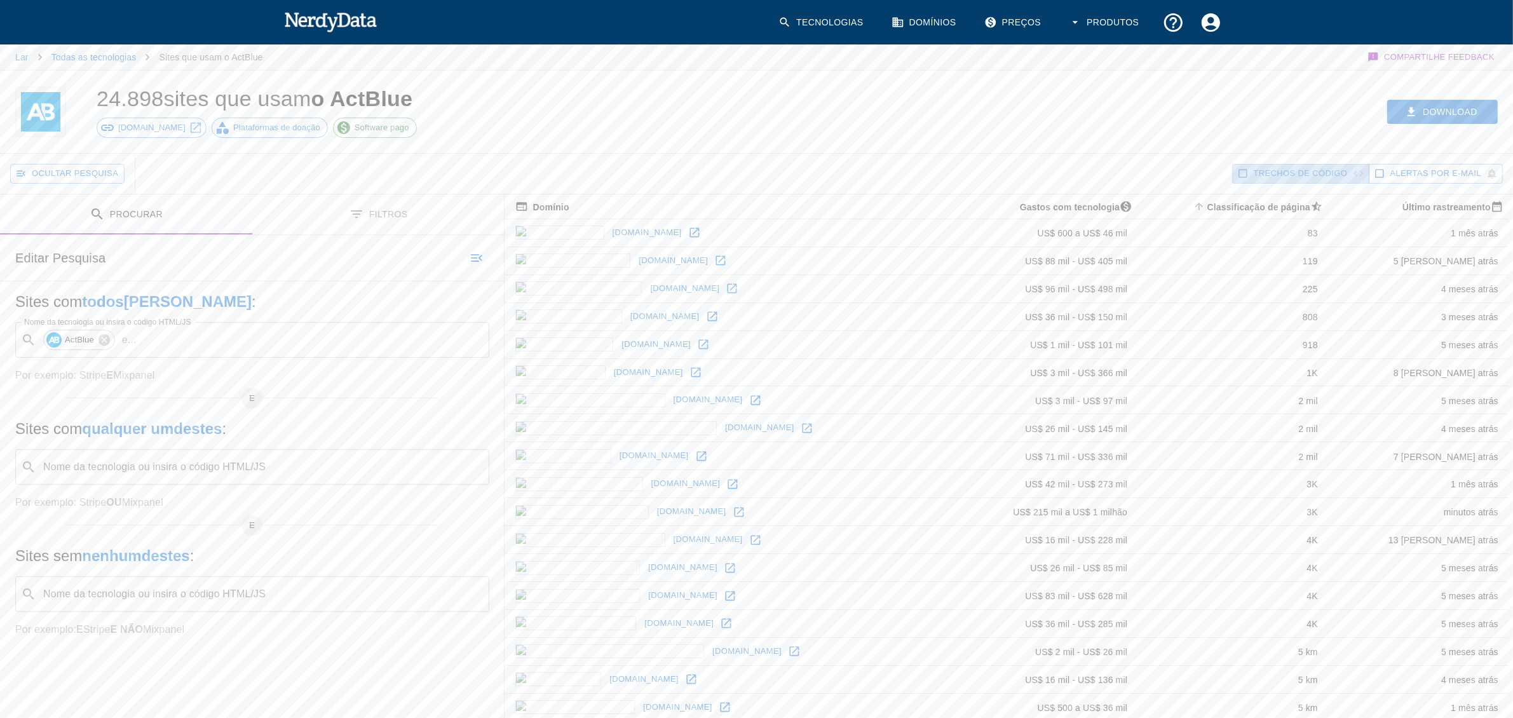
click at [1243, 175] on icon "button" at bounding box center [1242, 173] width 11 height 11
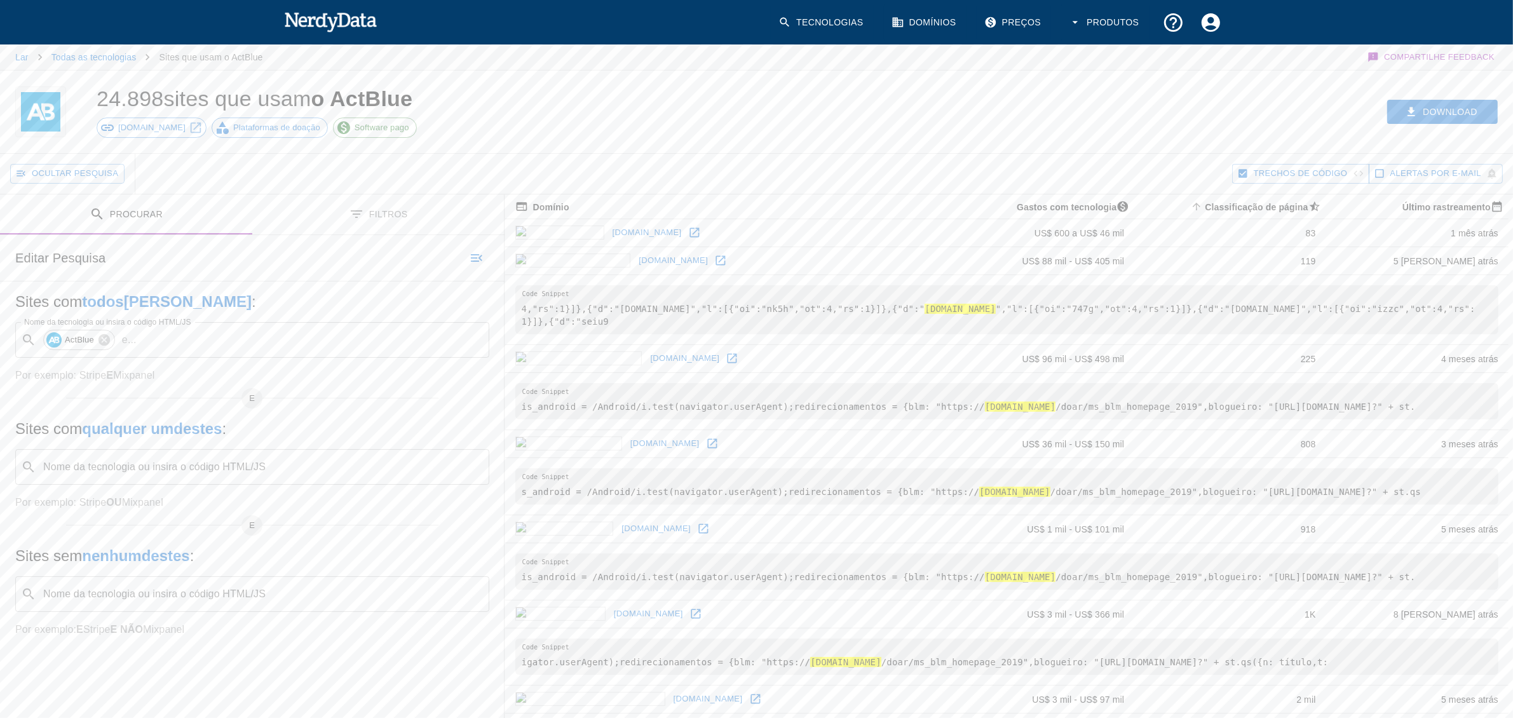
click at [985, 412] on font "[DOMAIN_NAME]" at bounding box center [1020, 407] width 71 height 10
drag, startPoint x: 620, startPoint y: 433, endPoint x: 839, endPoint y: 434, distance: 219.2
click at [839, 419] on pre "is_android = /Android/i.test(navigator.userAgent); redirecionamentos = { blm: "…" at bounding box center [1006, 401] width 983 height 36
copy pre "[DOMAIN_NAME] /doar/ms_blm_homepage_2019"
click at [698, 419] on pre "is_android = /Android/i.test(navigator.userAgent); redirecionamentos = { blm: "…" at bounding box center [1006, 401] width 983 height 36
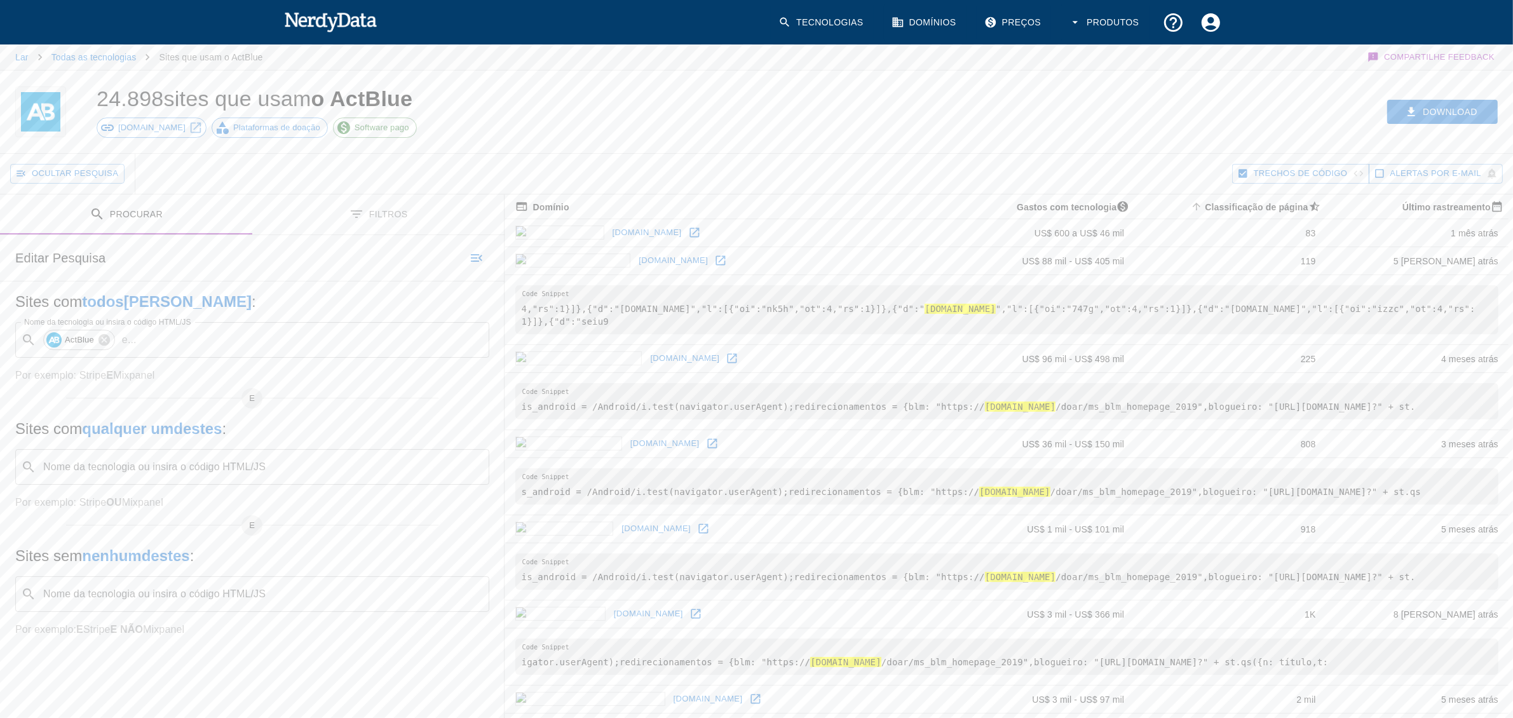
drag, startPoint x: 620, startPoint y: 432, endPoint x: 693, endPoint y: 431, distance: 72.4
click at [693, 419] on pre "is_android = /Android/i.test(navigator.userAgent); redirecionamentos = { blm: "…" at bounding box center [1006, 401] width 983 height 36
copy font "secure.actblue"
